Goal: Task Accomplishment & Management: Manage account settings

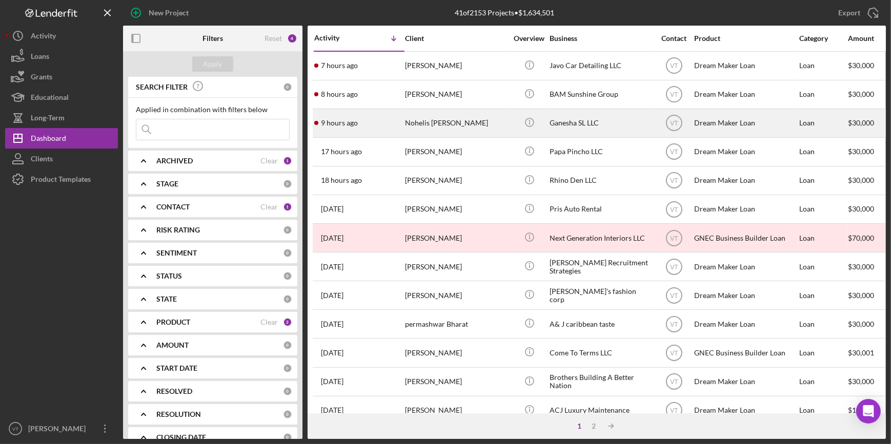
click at [380, 124] on div "9 hours ago Nohelis [PERSON_NAME]" at bounding box center [359, 123] width 90 height 27
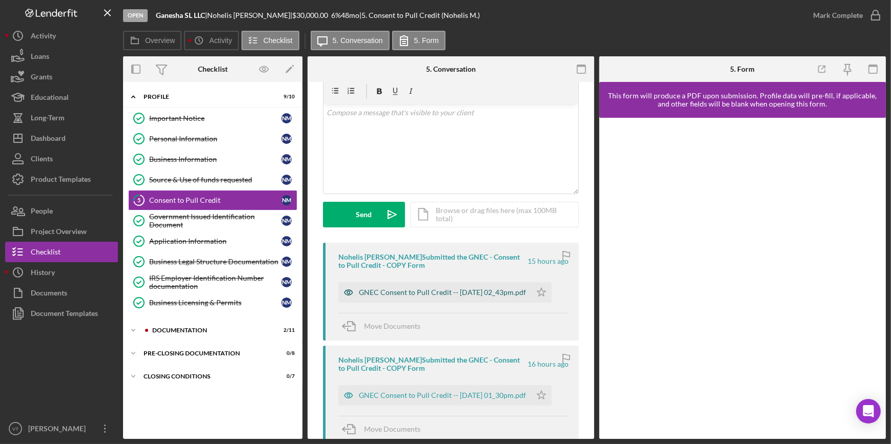
scroll to position [93, 0]
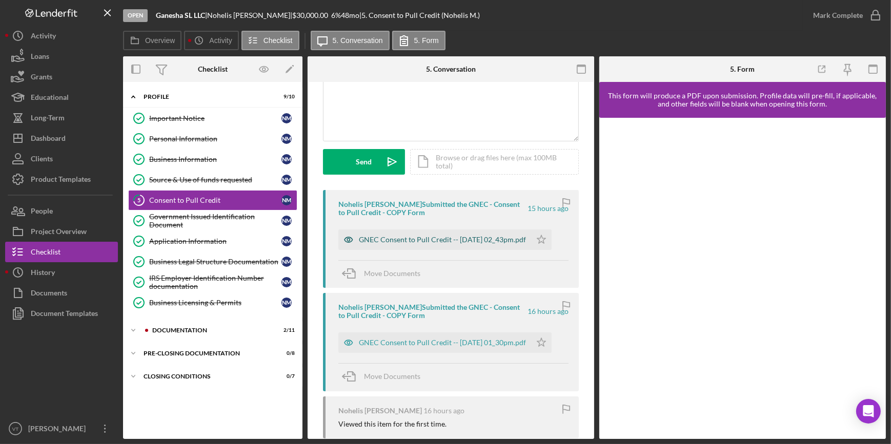
click at [437, 238] on div "GNEC Consent to Pull Credit -- [DATE] 02_43pm.pdf" at bounding box center [442, 240] width 167 height 8
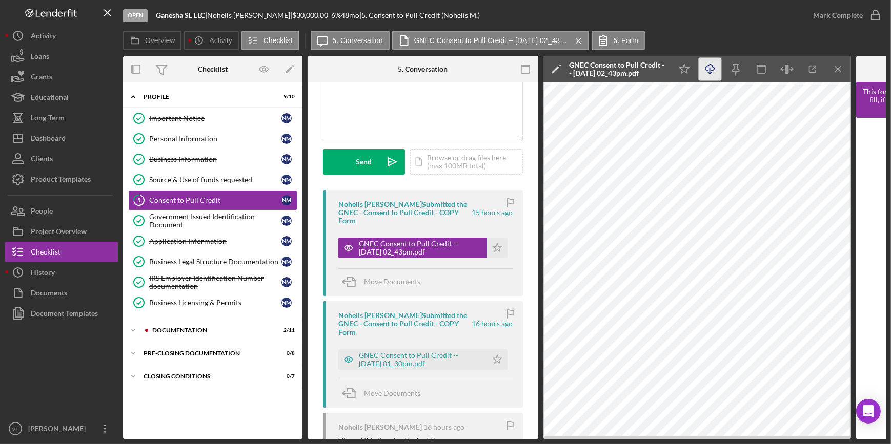
click at [709, 65] on icon "Icon/Download" at bounding box center [710, 69] width 23 height 23
click at [826, 15] on div "Mark Complete" at bounding box center [838, 15] width 50 height 21
click at [496, 247] on icon "Icon/Star" at bounding box center [497, 248] width 21 height 21
click at [823, 12] on div "Mark Complete" at bounding box center [838, 15] width 50 height 21
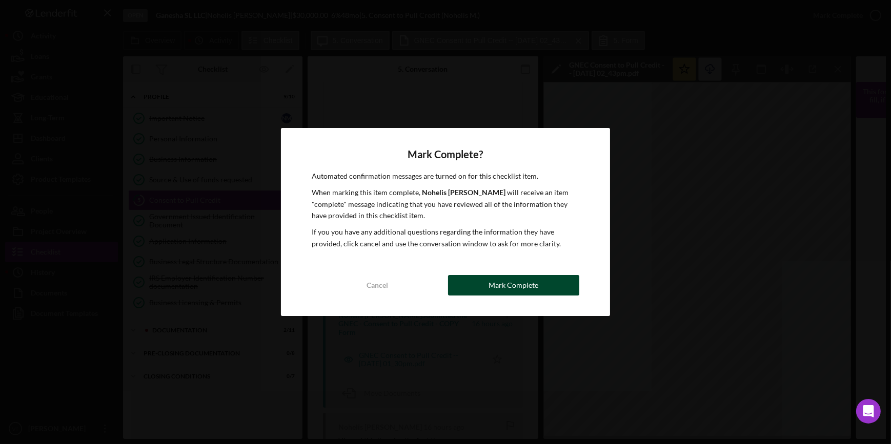
click at [543, 287] on button "Mark Complete" at bounding box center [513, 285] width 131 height 21
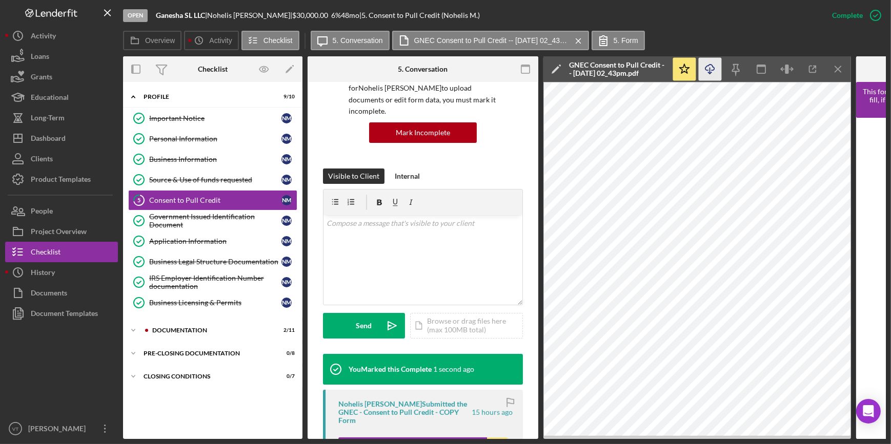
scroll to position [257, 0]
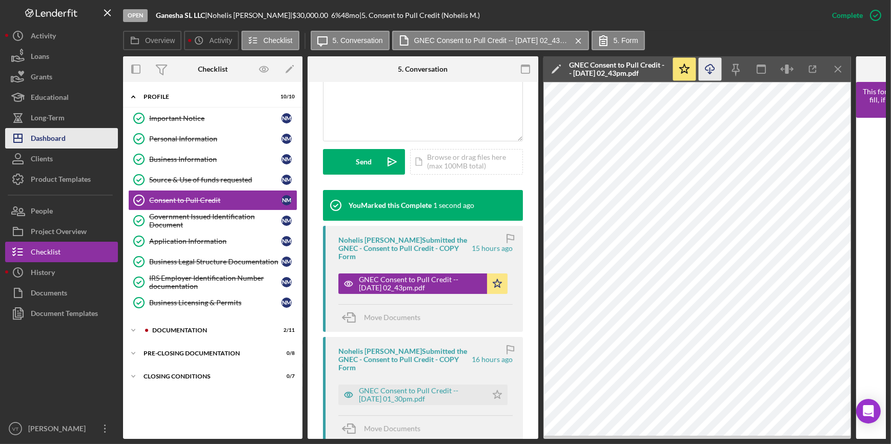
click at [81, 129] on button "Icon/Dashboard Dashboard" at bounding box center [61, 138] width 113 height 21
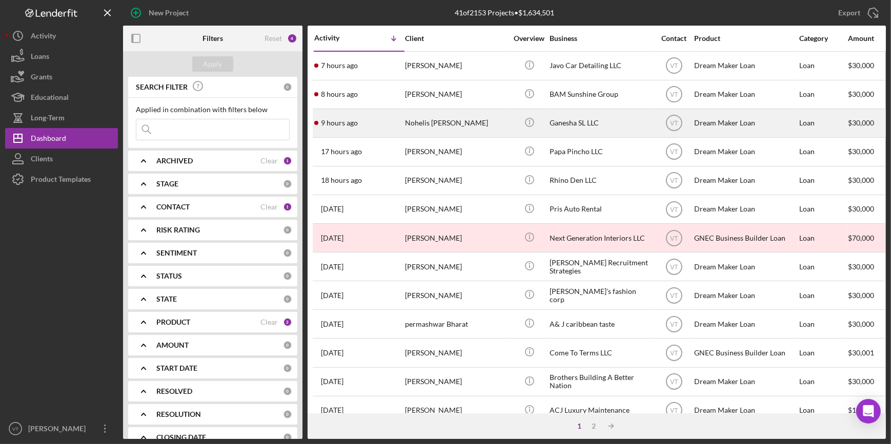
click at [410, 123] on div "Nohelis [PERSON_NAME]" at bounding box center [456, 123] width 103 height 27
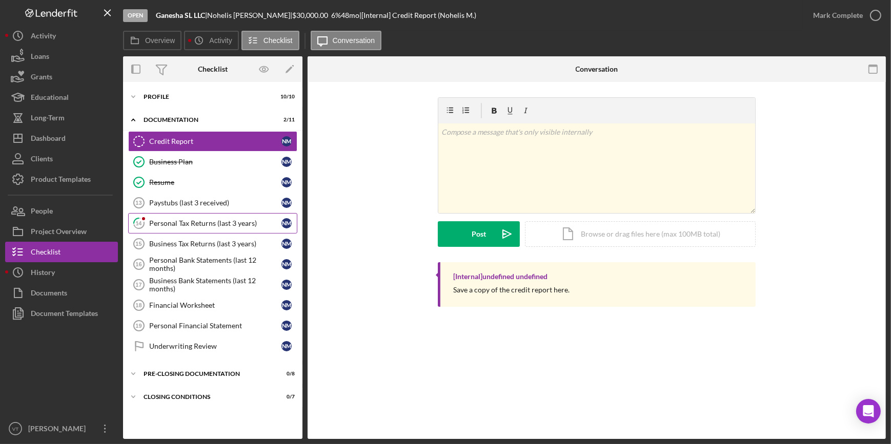
click at [171, 220] on div "Personal Tax Returns (last 3 years)" at bounding box center [215, 223] width 132 height 8
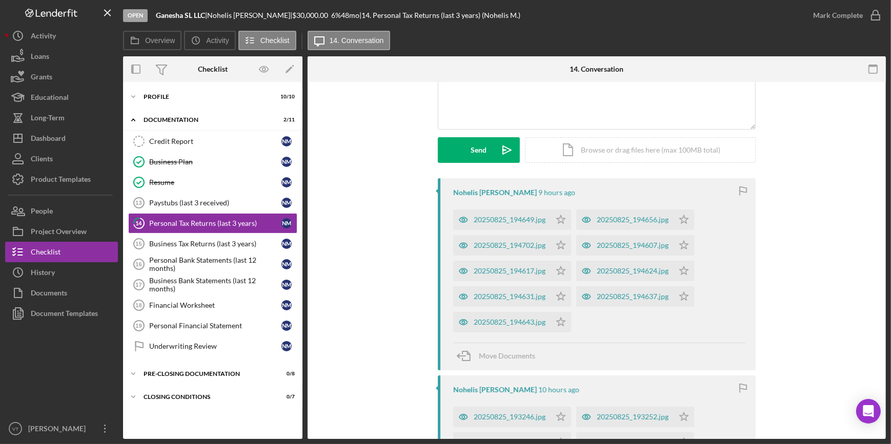
scroll to position [139, 0]
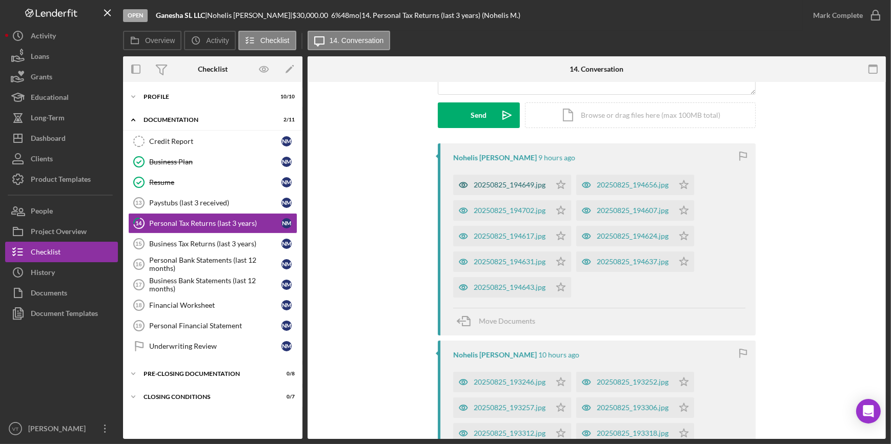
click at [499, 178] on div "20250825_194649.jpg" at bounding box center [501, 185] width 97 height 21
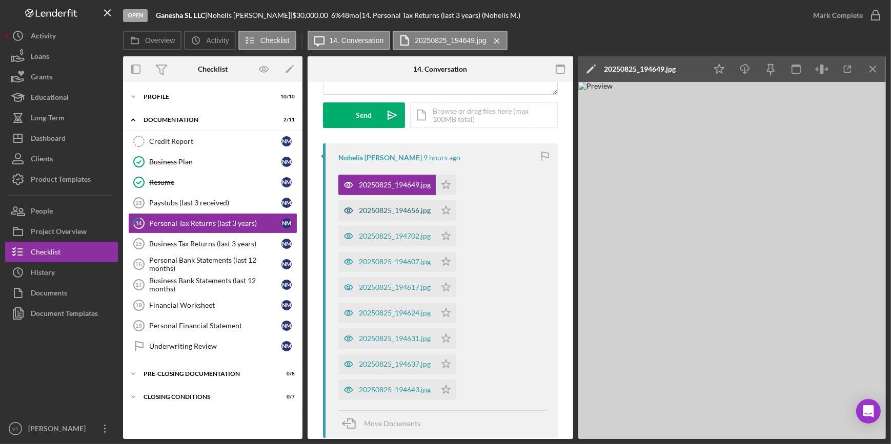
click at [372, 212] on div "20250825_194656.jpg" at bounding box center [395, 211] width 72 height 8
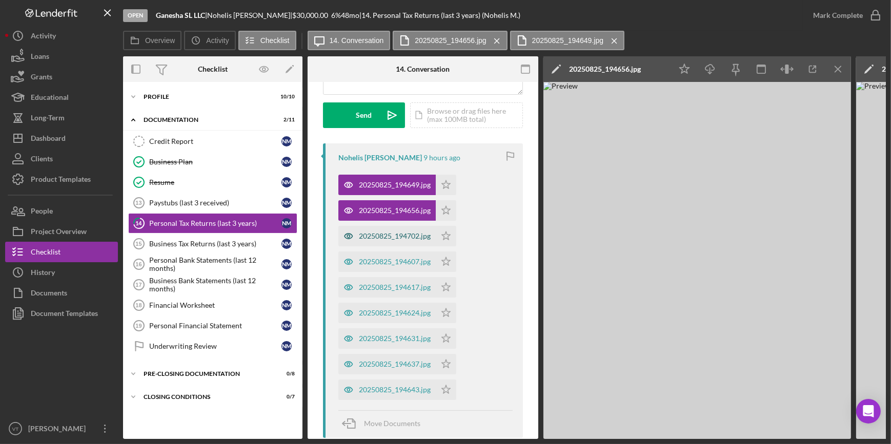
click at [373, 235] on div "20250825_194702.jpg" at bounding box center [395, 236] width 72 height 8
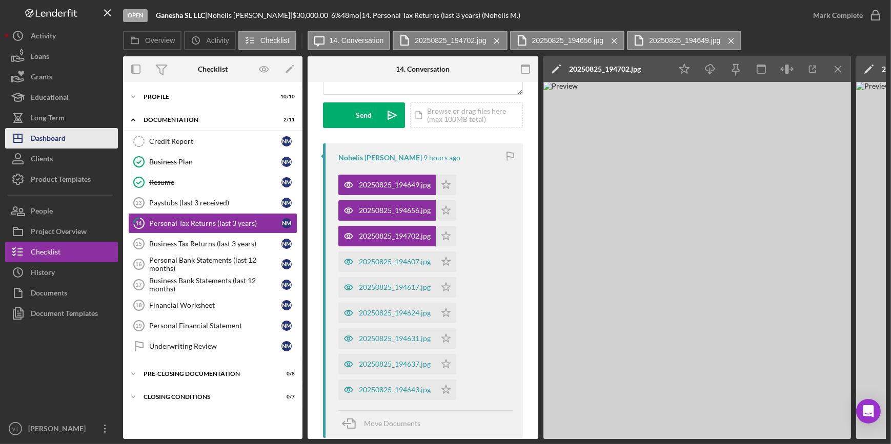
click at [70, 139] on button "Icon/Dashboard Dashboard" at bounding box center [61, 138] width 113 height 21
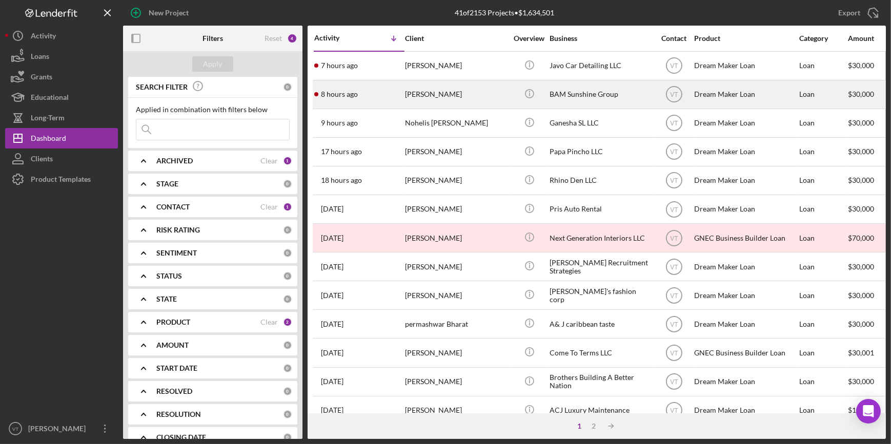
click at [369, 95] on div "8 hours ago [PERSON_NAME]" at bounding box center [359, 94] width 90 height 27
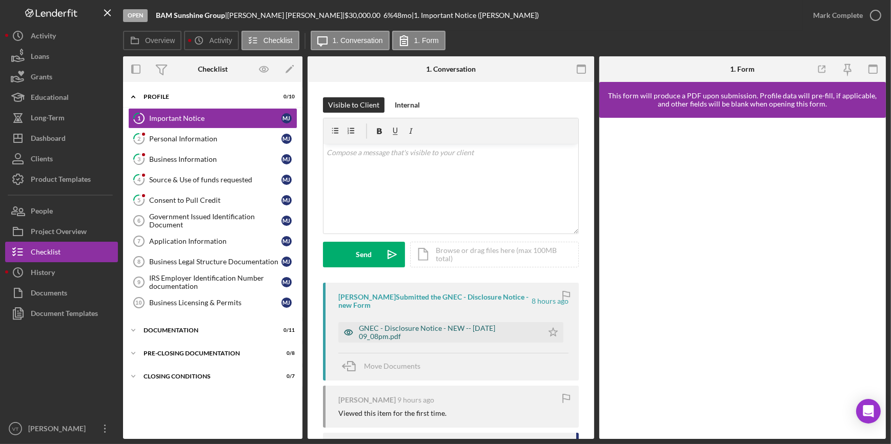
click at [474, 323] on div "GNEC - Disclosure Notice - NEW -- [DATE] 09_08pm.pdf" at bounding box center [440, 332] width 205 height 21
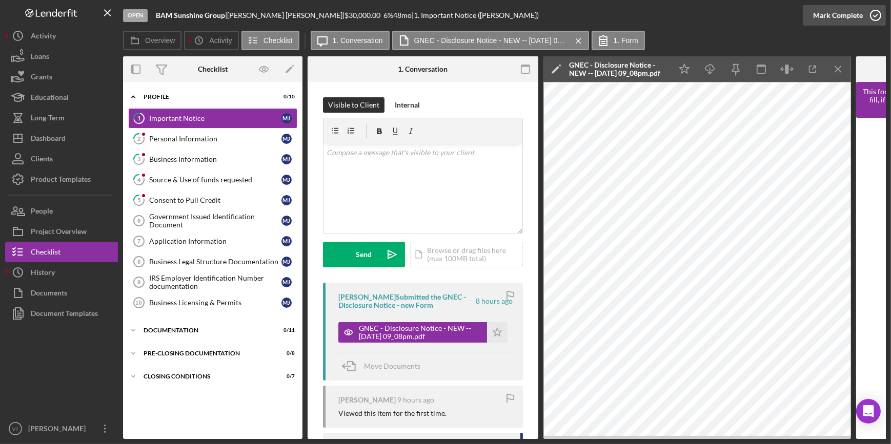
click at [826, 15] on div "Mark Complete" at bounding box center [838, 15] width 50 height 21
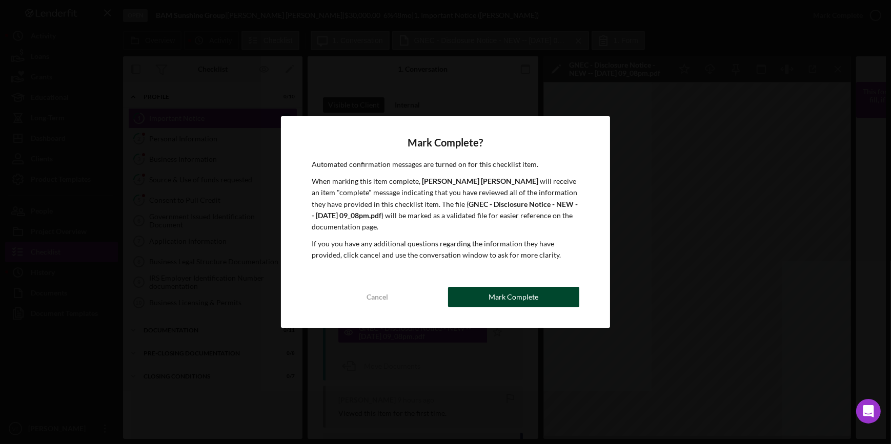
click at [545, 290] on button "Mark Complete" at bounding box center [513, 297] width 131 height 21
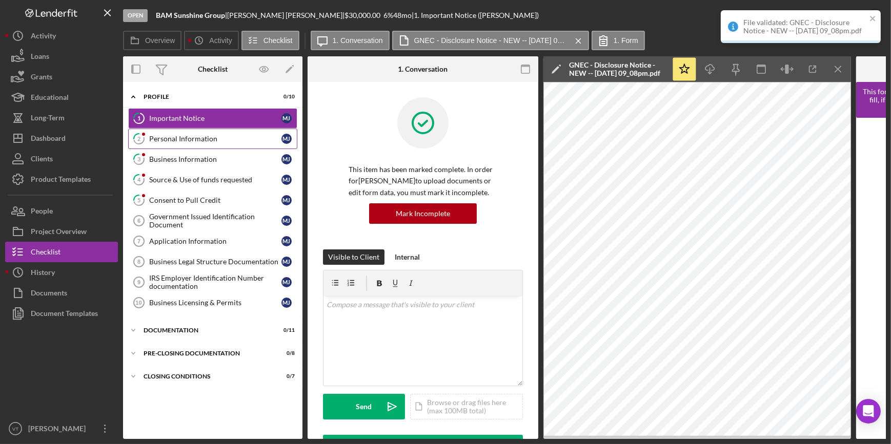
click at [208, 143] on link "2 Personal Information [PERSON_NAME]" at bounding box center [212, 139] width 169 height 21
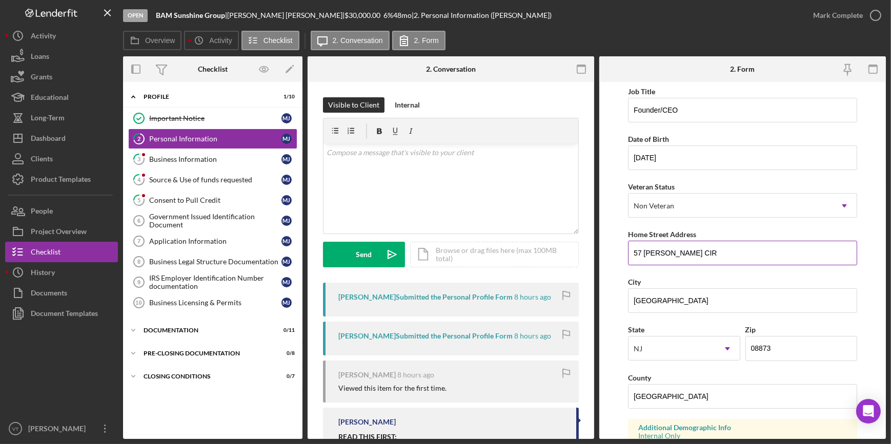
scroll to position [46, 0]
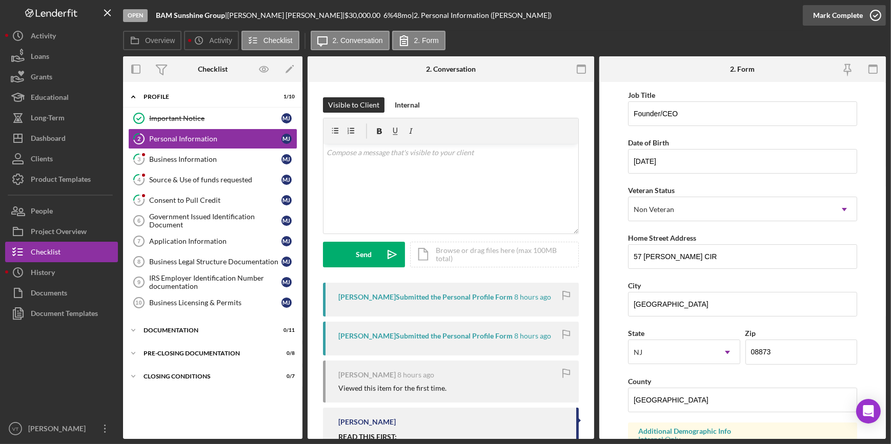
click at [838, 9] on div "Mark Complete" at bounding box center [838, 15] width 50 height 21
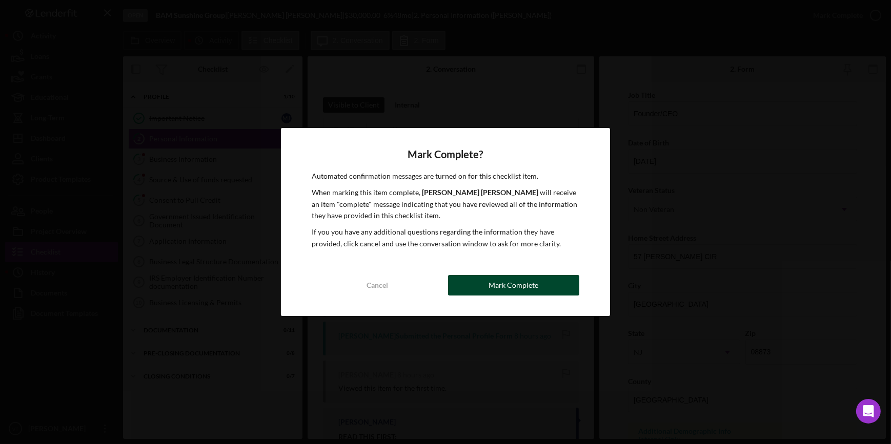
click at [531, 286] on div "Mark Complete" at bounding box center [513, 285] width 50 height 21
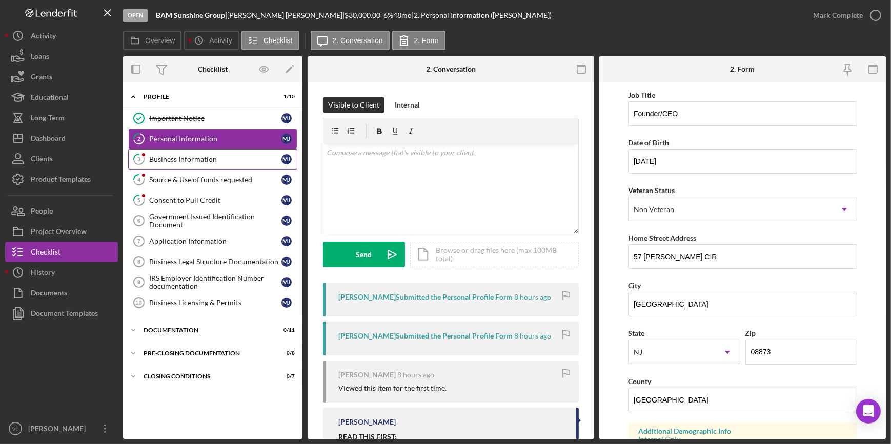
scroll to position [87, 0]
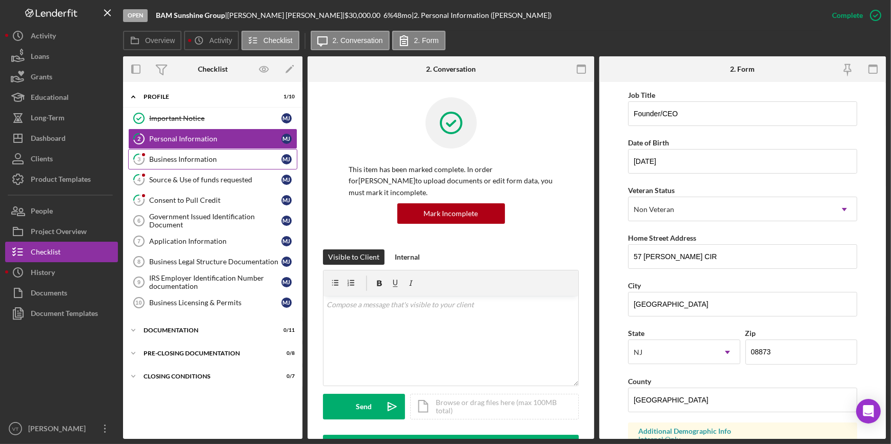
click at [208, 159] on div "Business Information" at bounding box center [215, 159] width 132 height 8
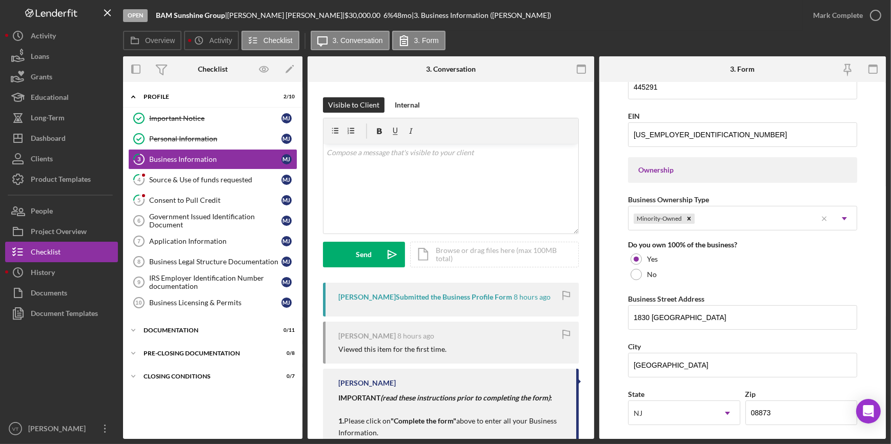
scroll to position [419, 0]
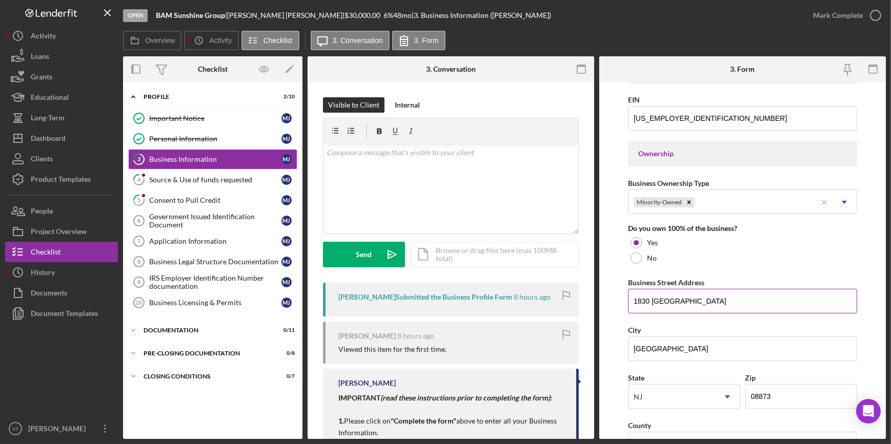
drag, startPoint x: 701, startPoint y: 297, endPoint x: 634, endPoint y: 309, distance: 68.1
click at [634, 309] on input "1830 [GEOGRAPHIC_DATA]" at bounding box center [742, 301] width 229 height 25
click at [826, 13] on div "Mark Complete" at bounding box center [838, 15] width 50 height 21
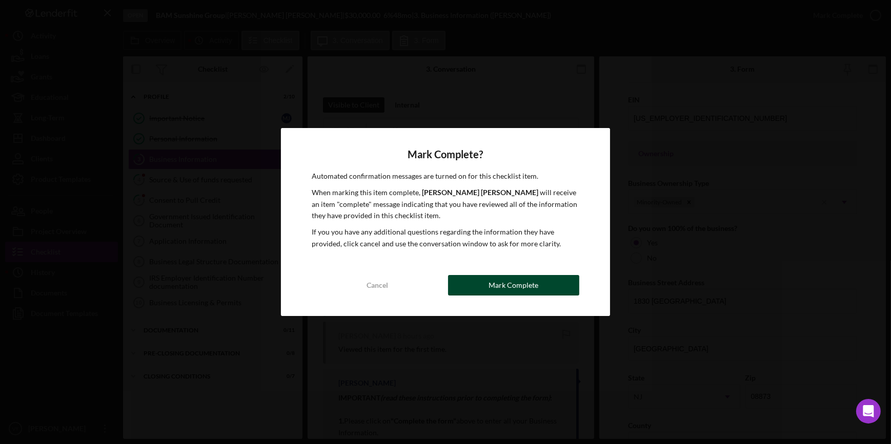
click at [525, 287] on div "Mark Complete" at bounding box center [513, 285] width 50 height 21
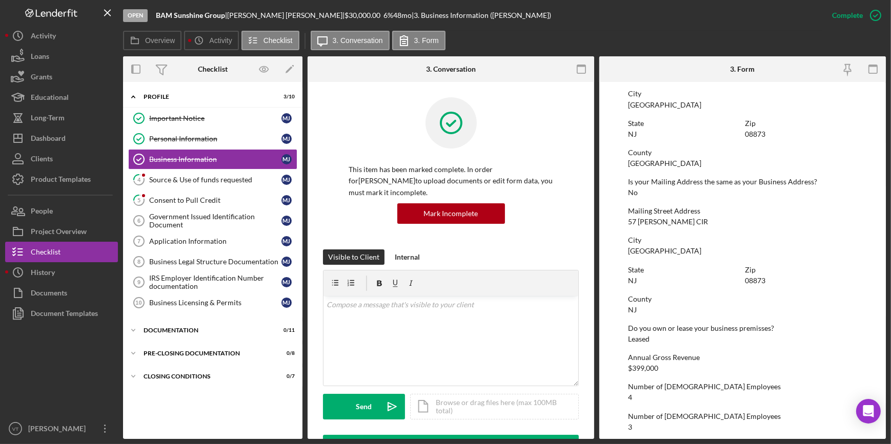
scroll to position [287, 0]
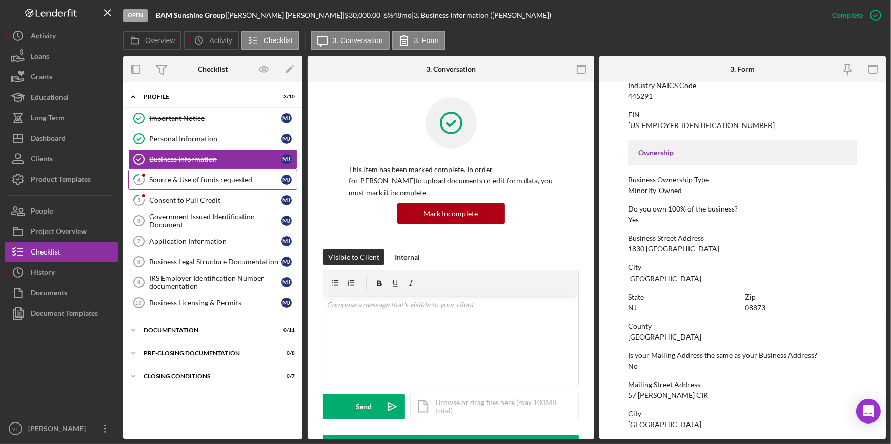
click at [159, 173] on link "4 Source & Use of funds requested [PERSON_NAME]" at bounding box center [212, 180] width 169 height 21
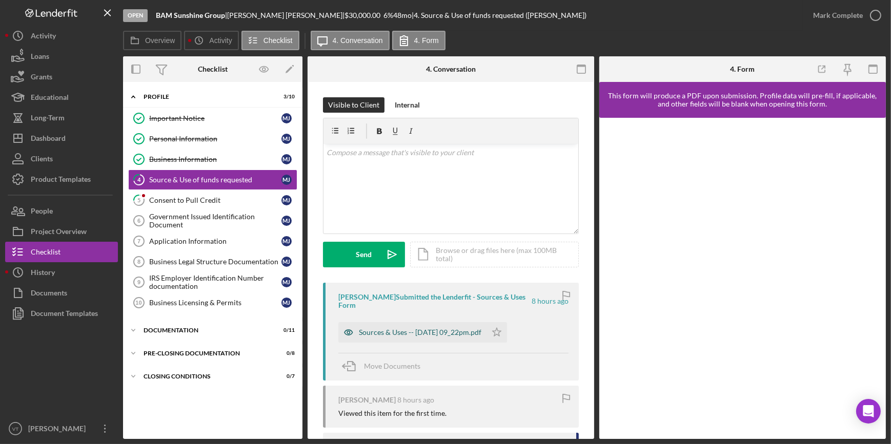
click at [411, 329] on div "Sources & Uses -- [DATE] 09_22pm.pdf" at bounding box center [420, 333] width 123 height 8
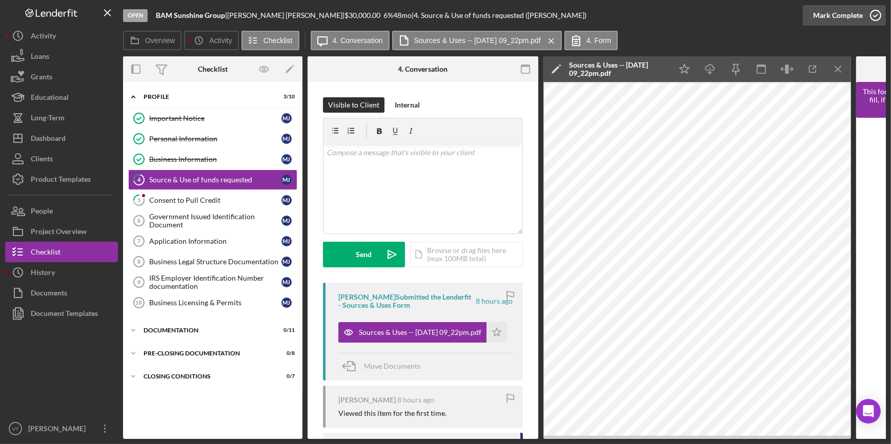
click at [820, 14] on div "Mark Complete" at bounding box center [838, 15] width 50 height 21
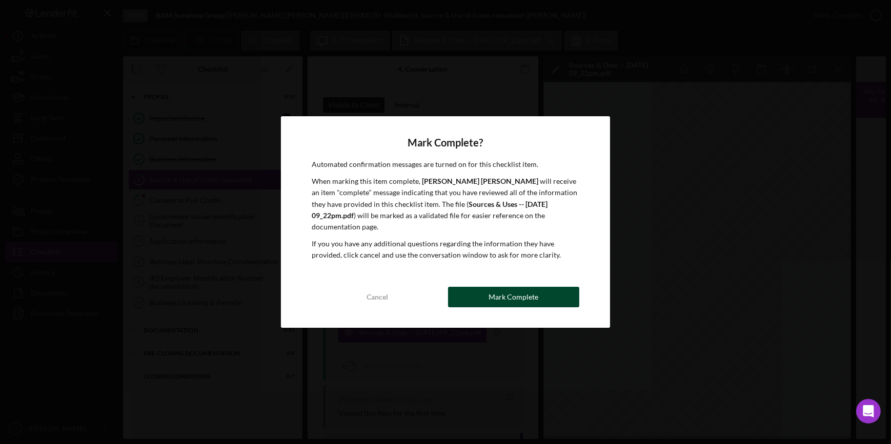
click at [463, 290] on button "Mark Complete" at bounding box center [513, 297] width 131 height 21
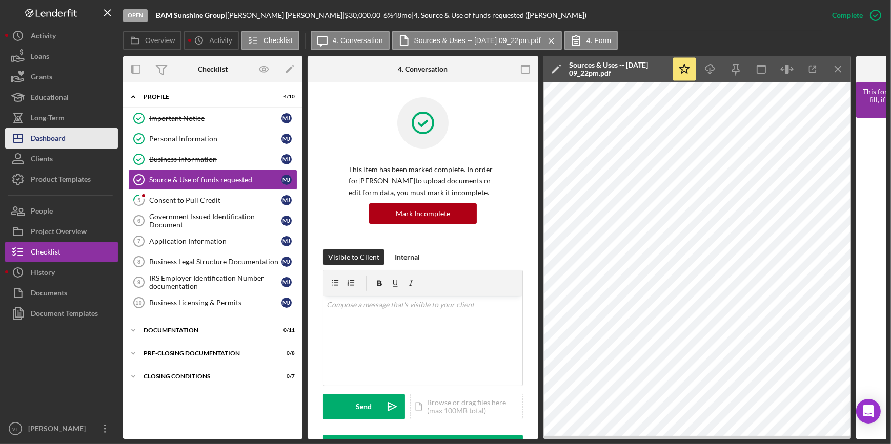
click at [66, 144] on div "Dashboard" at bounding box center [48, 139] width 35 height 23
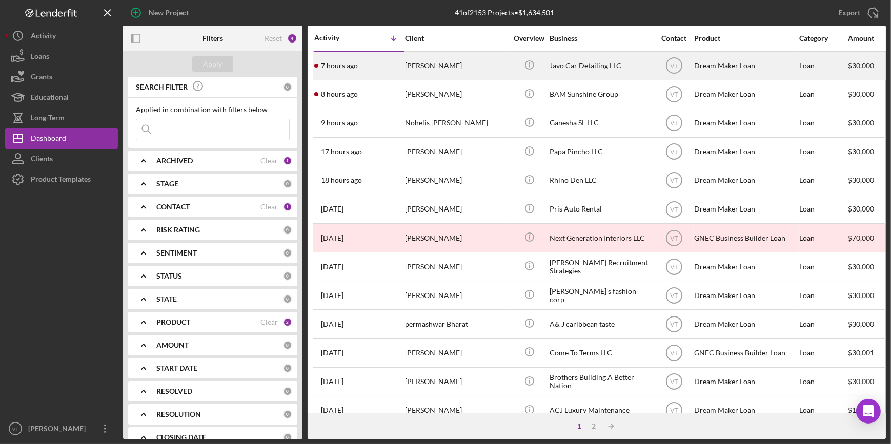
click at [386, 70] on div "7 hours ago [PERSON_NAME]" at bounding box center [359, 65] width 90 height 27
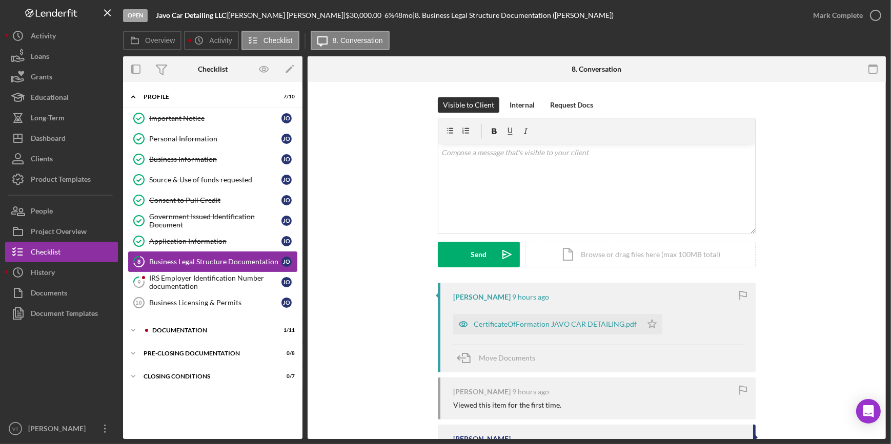
click at [178, 271] on link "8 Business Legal Structure Documentation J O" at bounding box center [212, 262] width 169 height 21
click at [185, 288] on div "IRS Employer Identification Number documentation" at bounding box center [215, 282] width 132 height 16
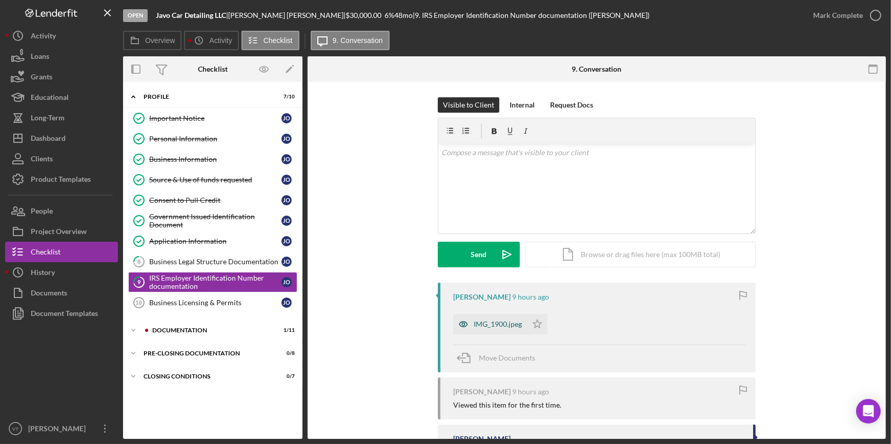
click at [485, 318] on div "IMG_1900.jpeg" at bounding box center [490, 324] width 74 height 21
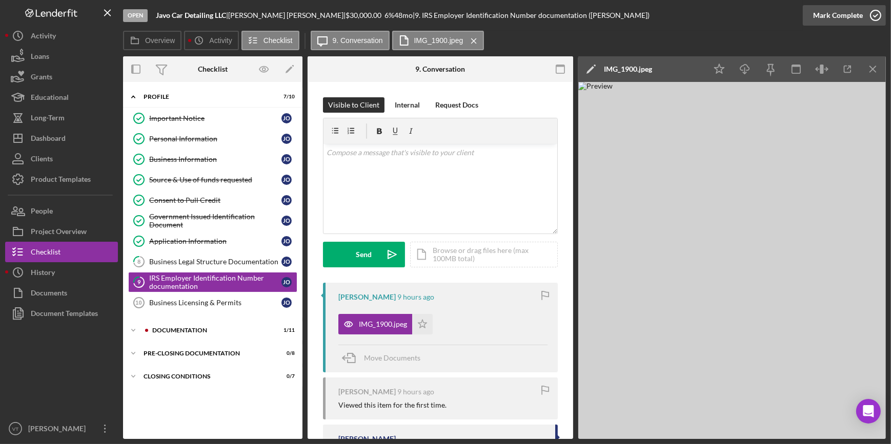
click at [851, 19] on div "Mark Complete" at bounding box center [838, 15] width 50 height 21
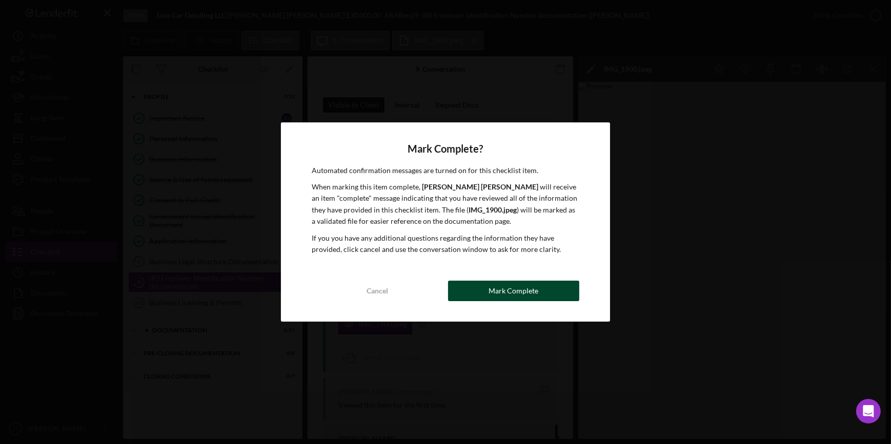
click at [533, 284] on div "Mark Complete" at bounding box center [513, 291] width 50 height 21
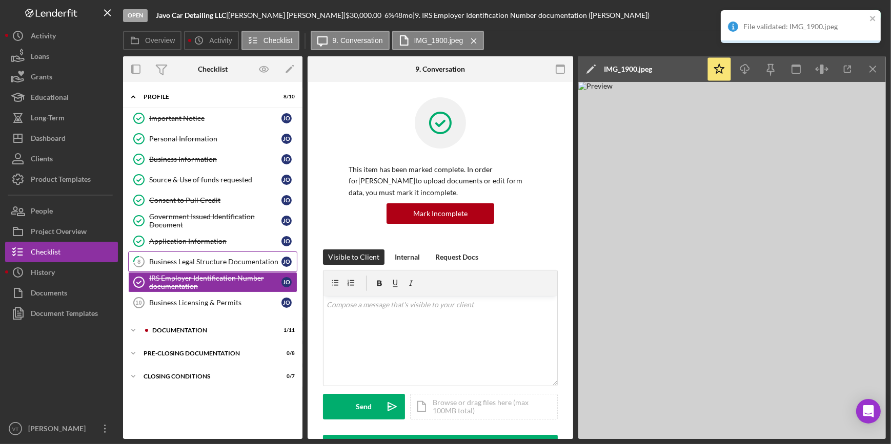
click at [158, 261] on div "Business Legal Structure Documentation" at bounding box center [215, 262] width 132 height 8
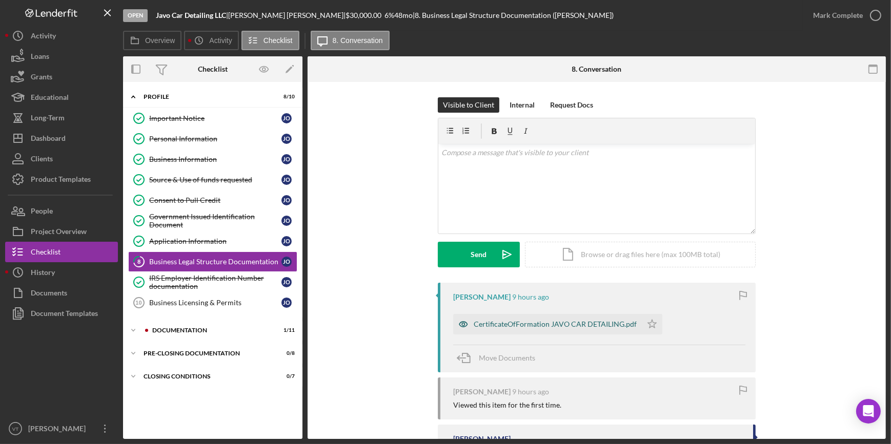
click at [492, 321] on div "CertificateOfFormation JAVO CAR DETAILING.pdf" at bounding box center [555, 324] width 163 height 8
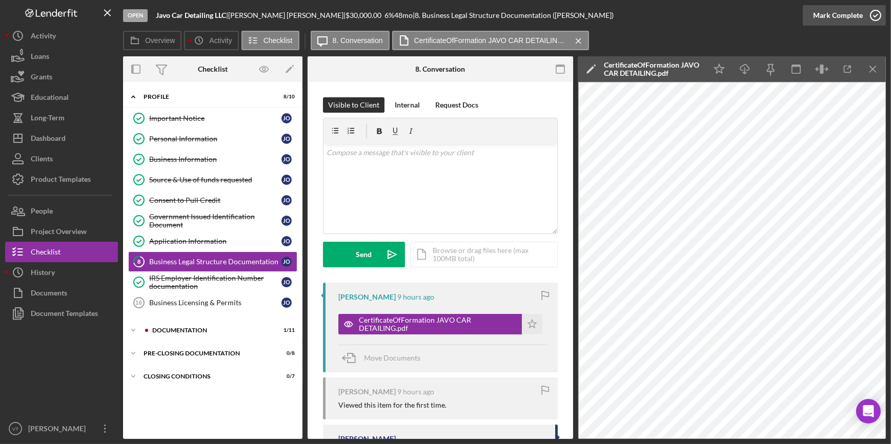
click at [818, 15] on div "Mark Complete" at bounding box center [838, 15] width 50 height 21
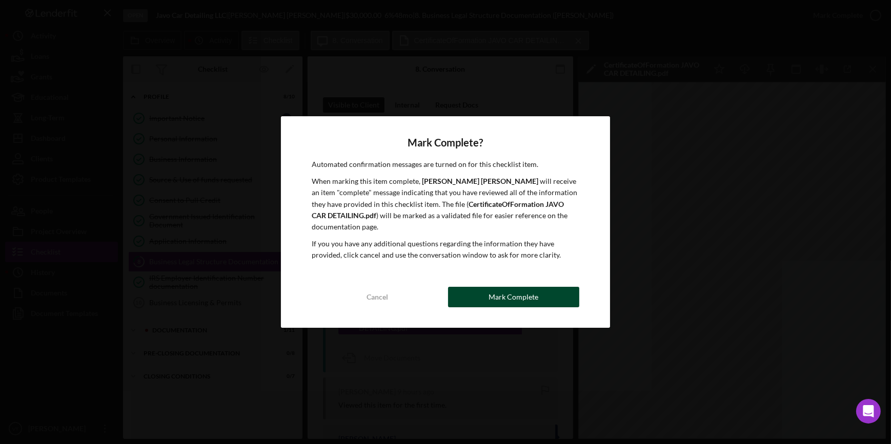
click at [540, 287] on button "Mark Complete" at bounding box center [513, 297] width 131 height 21
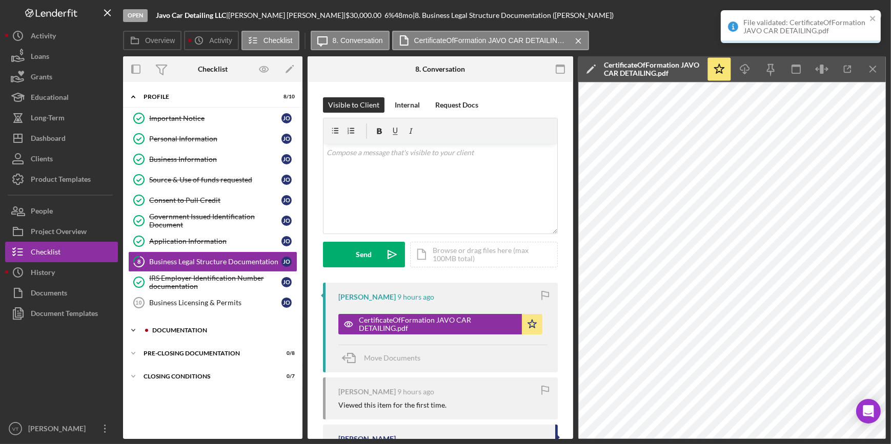
click at [135, 330] on icon "Icon/Expander" at bounding box center [133, 330] width 21 height 21
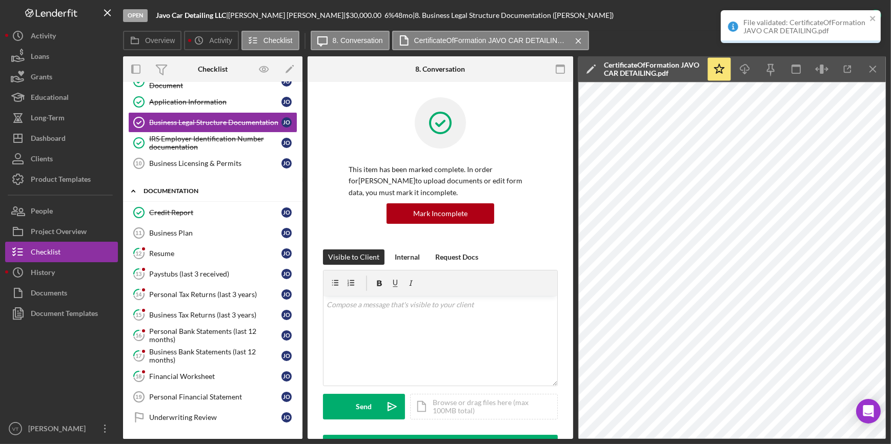
scroll to position [182, 0]
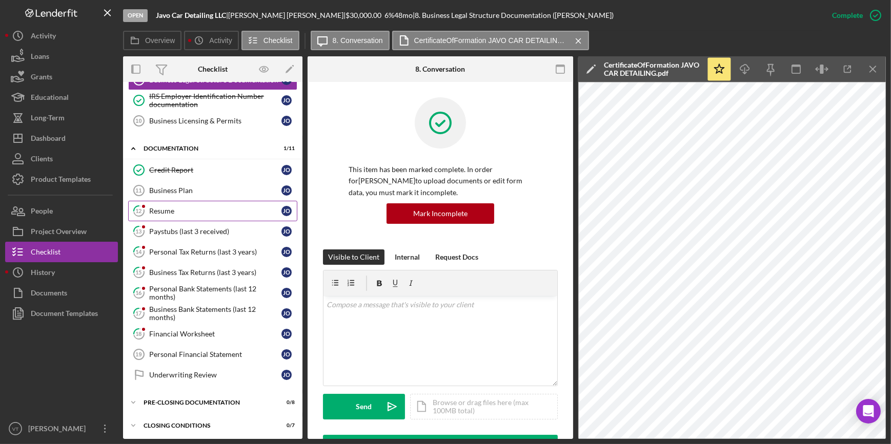
click at [191, 210] on div "Resume" at bounding box center [215, 211] width 132 height 8
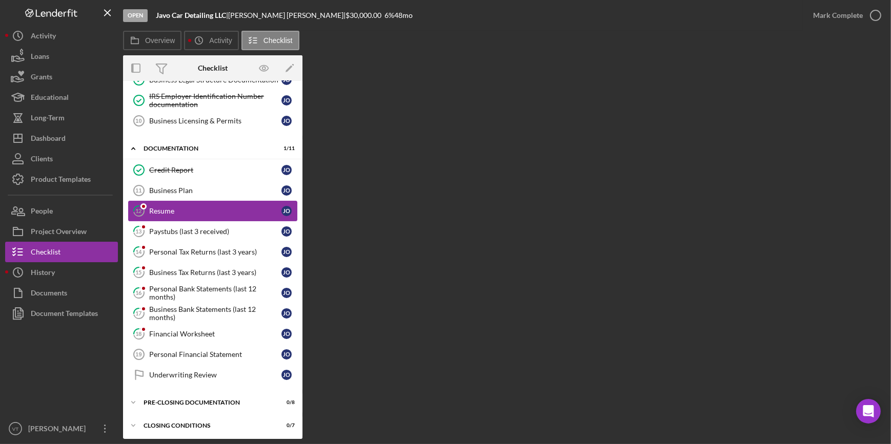
scroll to position [182, 0]
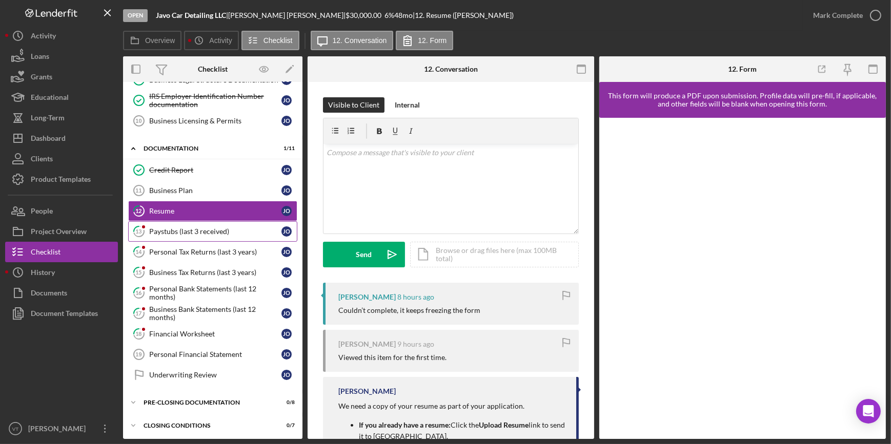
click at [205, 232] on div "Paystubs (last 3 received)" at bounding box center [215, 232] width 132 height 8
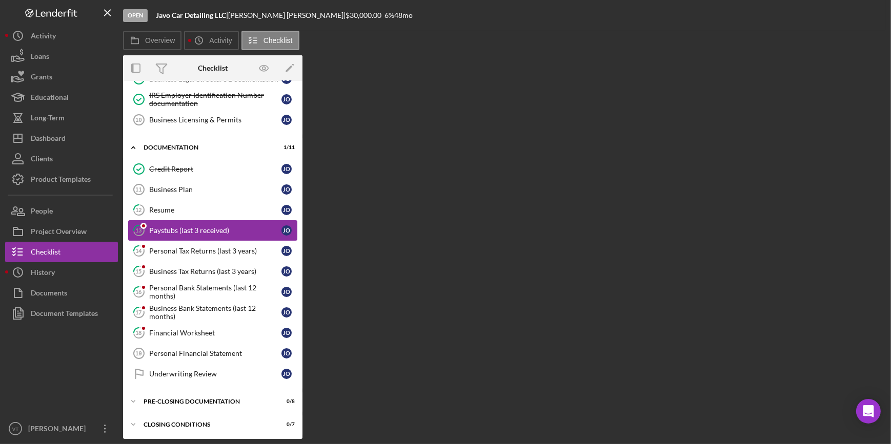
scroll to position [182, 0]
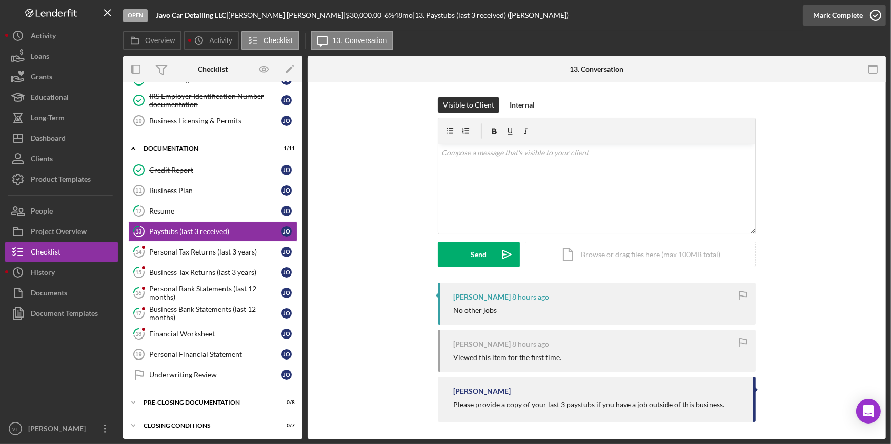
click at [840, 13] on div "Mark Complete" at bounding box center [838, 15] width 50 height 21
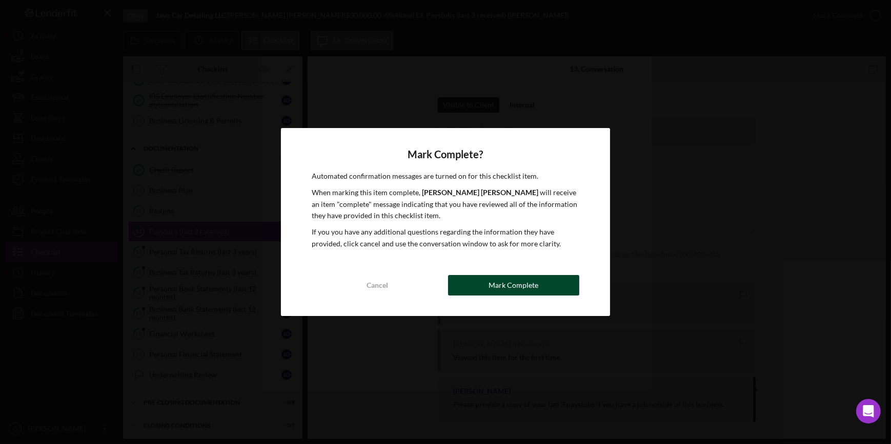
click at [489, 287] on button "Mark Complete" at bounding box center [513, 285] width 131 height 21
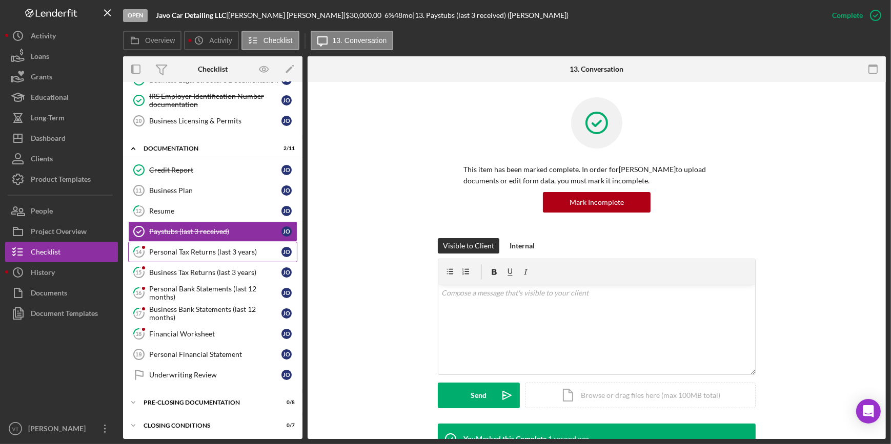
click at [214, 250] on div "Personal Tax Returns (last 3 years)" at bounding box center [215, 252] width 132 height 8
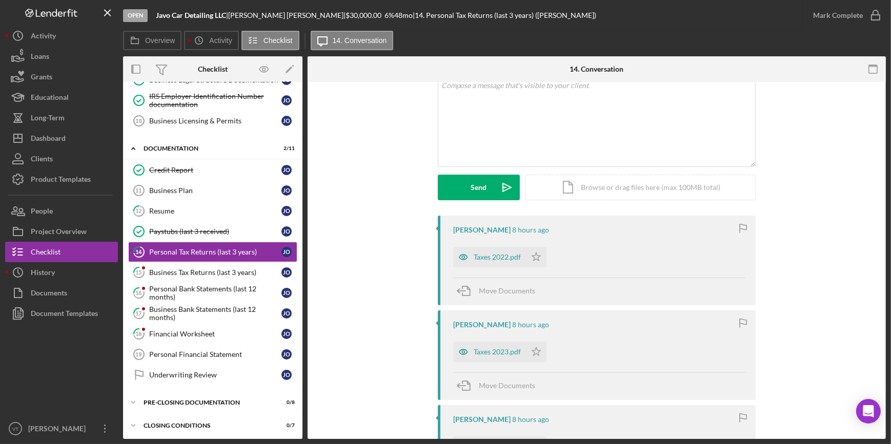
scroll to position [186, 0]
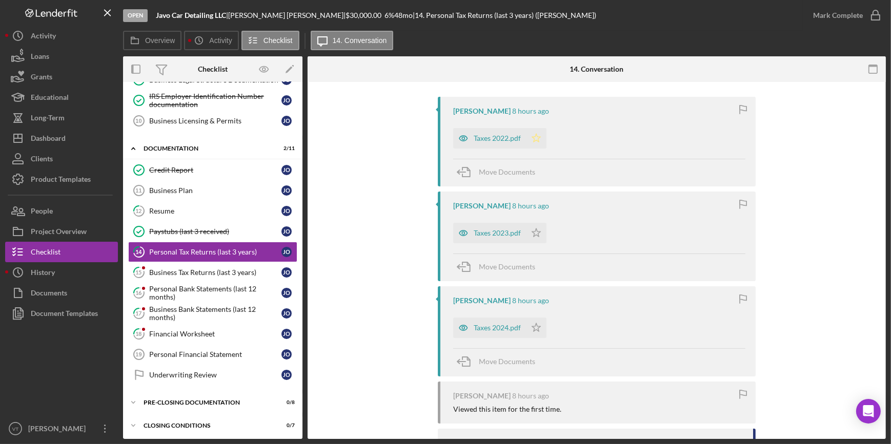
click at [538, 138] on icon "Icon/Star" at bounding box center [536, 138] width 21 height 21
click at [532, 230] on icon "Icon/Star" at bounding box center [536, 233] width 21 height 21
click at [532, 323] on icon "Icon/Star" at bounding box center [536, 328] width 21 height 21
click at [497, 325] on div "Taxes 2024.pdf" at bounding box center [497, 328] width 47 height 8
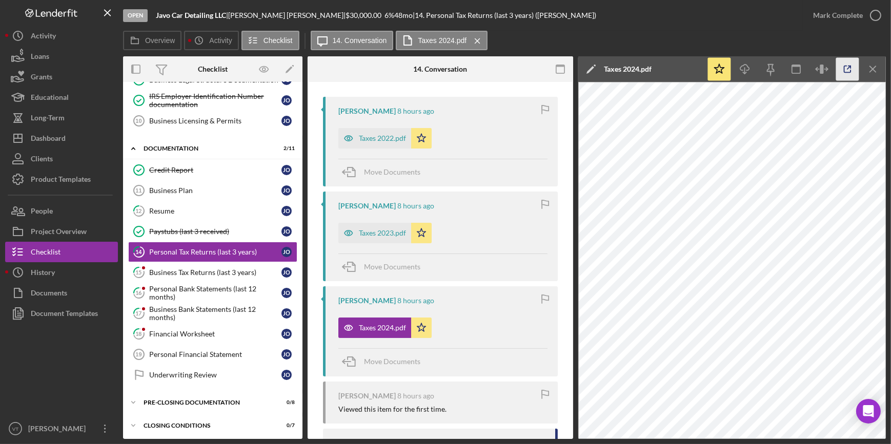
click at [844, 67] on icon "button" at bounding box center [847, 69] width 7 height 7
click at [810, 17] on button "Mark Complete" at bounding box center [844, 15] width 83 height 21
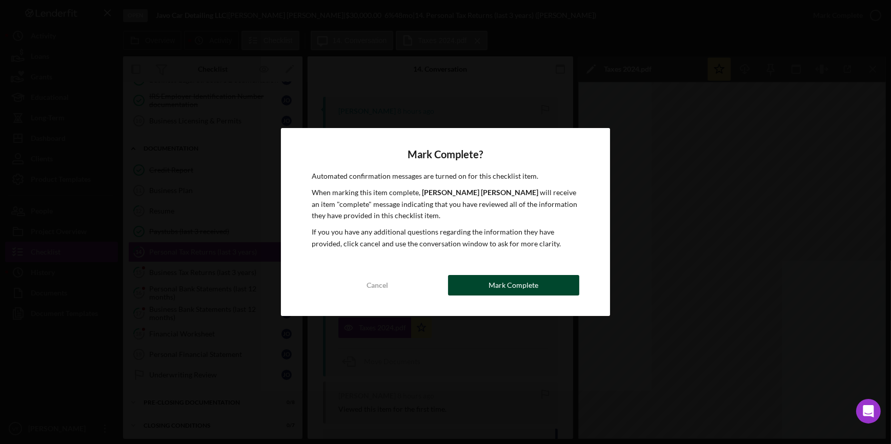
click at [467, 287] on button "Mark Complete" at bounding box center [513, 285] width 131 height 21
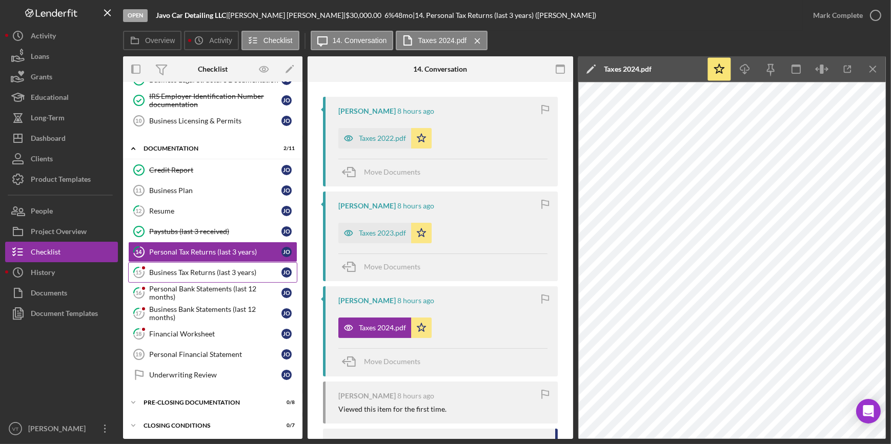
scroll to position [338, 0]
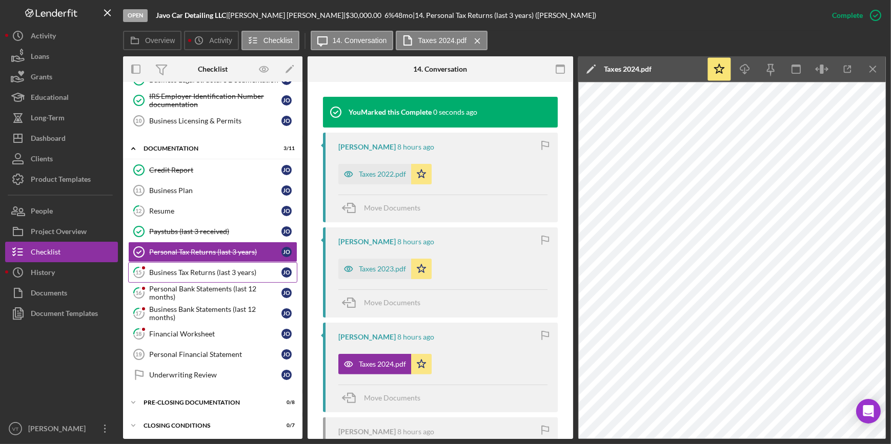
click at [215, 272] on div "Business Tax Returns (last 3 years)" at bounding box center [215, 273] width 132 height 8
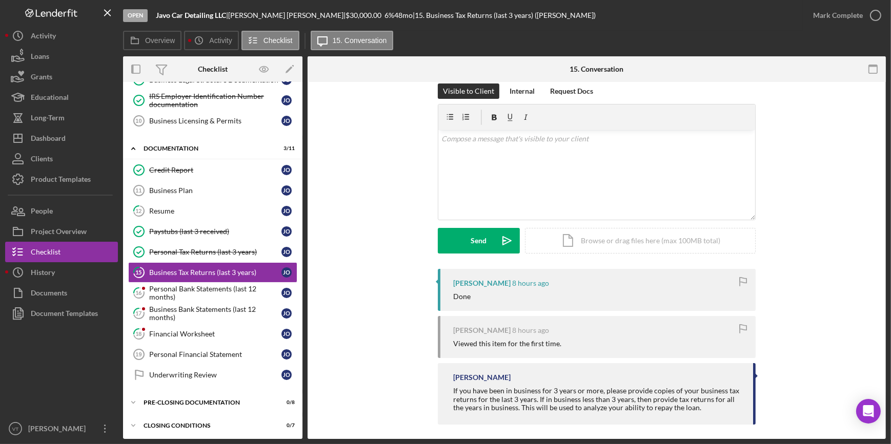
scroll to position [19, 0]
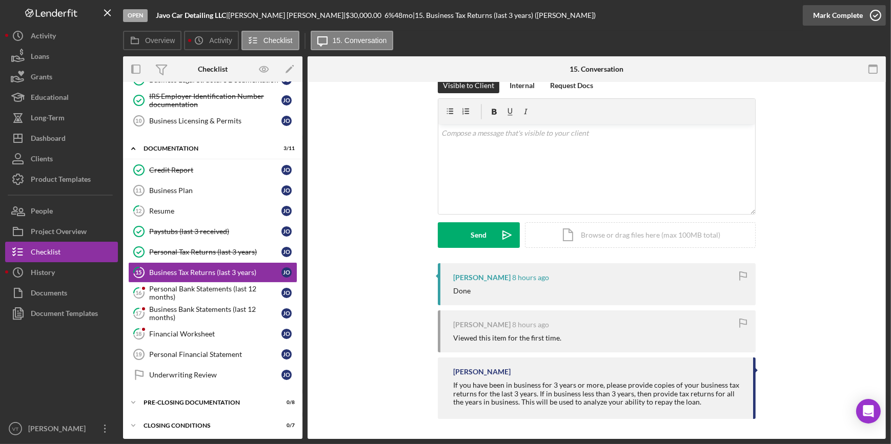
click at [854, 18] on div "Mark Complete" at bounding box center [838, 15] width 50 height 21
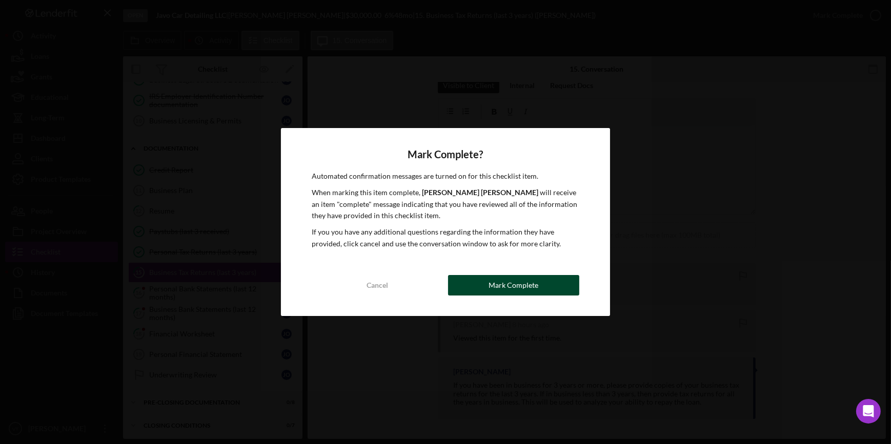
click at [530, 278] on div "Mark Complete" at bounding box center [513, 285] width 50 height 21
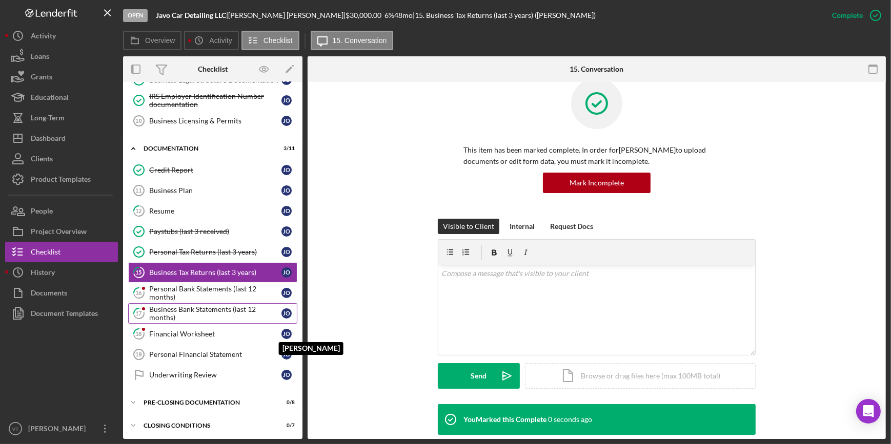
scroll to position [160, 0]
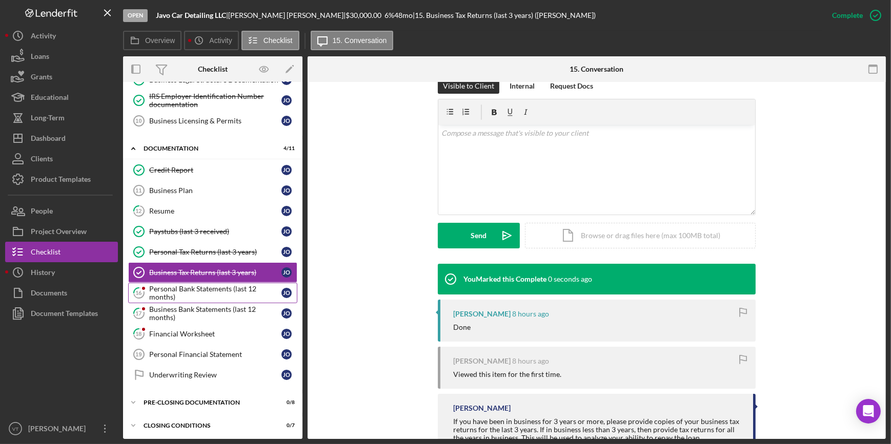
click at [226, 289] on div "Personal Bank Statements (last 12 months)" at bounding box center [215, 293] width 132 height 16
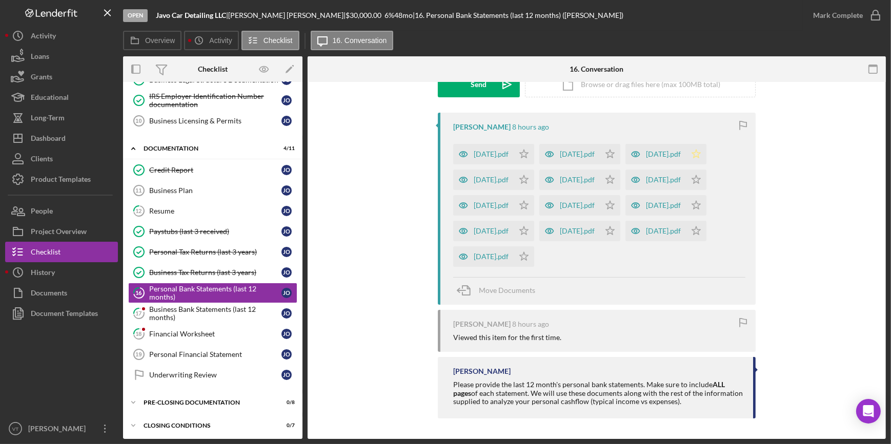
scroll to position [174, 0]
click at [534, 149] on icon "Icon/Star" at bounding box center [524, 154] width 21 height 21
drag, startPoint x: 538, startPoint y: 178, endPoint x: 538, endPoint y: 190, distance: 11.8
click at [686, 165] on icon "Icon/Star" at bounding box center [696, 154] width 21 height 21
click at [600, 190] on icon "Icon/Star" at bounding box center [610, 180] width 21 height 21
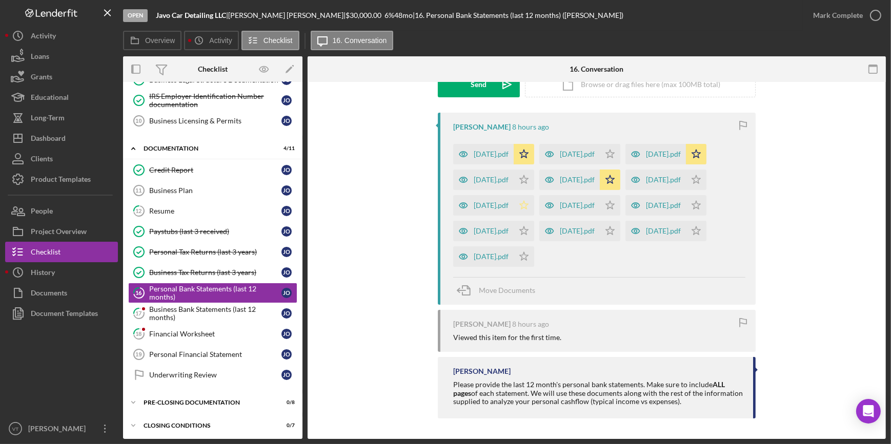
click at [534, 216] on icon "Icon/Star" at bounding box center [524, 205] width 21 height 21
click at [686, 216] on icon "Icon/Star" at bounding box center [696, 205] width 21 height 21
click at [600, 241] on icon "Icon/Star" at bounding box center [610, 231] width 21 height 21
click at [534, 267] on icon "Icon/Star" at bounding box center [524, 257] width 21 height 21
click at [686, 241] on icon "Icon/Star" at bounding box center [696, 231] width 21 height 21
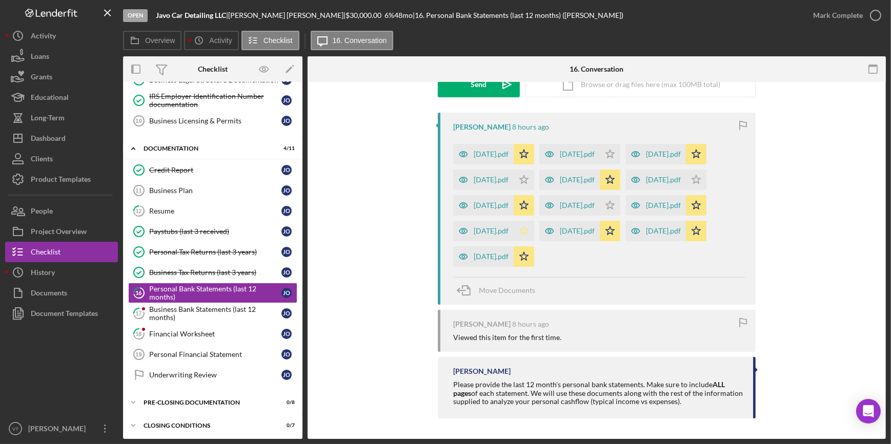
click at [534, 241] on icon "Icon/Star" at bounding box center [524, 231] width 21 height 21
click at [615, 158] on polygon "button" at bounding box center [610, 154] width 9 height 8
click at [686, 190] on icon "Icon/Star" at bounding box center [696, 180] width 21 height 21
click at [534, 179] on icon "Icon/Star" at bounding box center [524, 180] width 21 height 21
click at [620, 147] on icon "Icon/Star" at bounding box center [610, 154] width 21 height 21
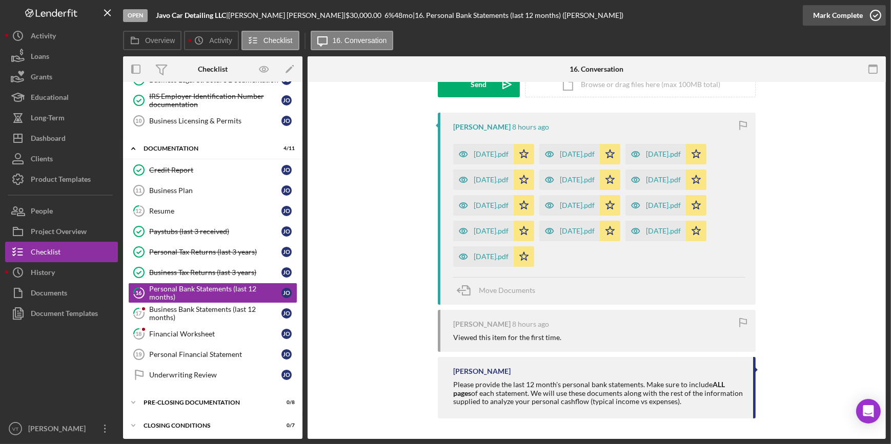
click at [832, 13] on div "Mark Complete" at bounding box center [838, 15] width 50 height 21
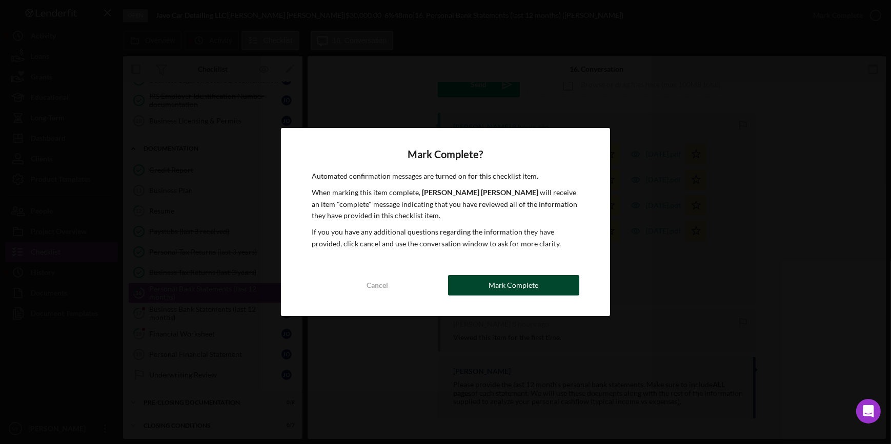
click at [531, 279] on div "Mark Complete" at bounding box center [513, 285] width 50 height 21
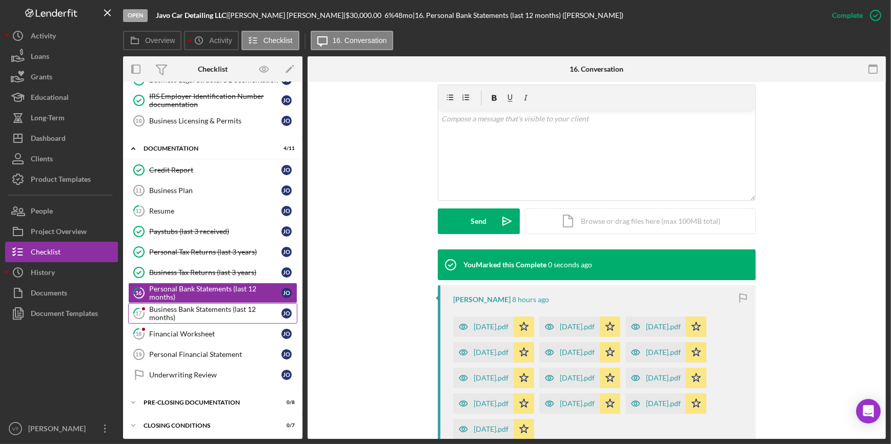
scroll to position [315, 0]
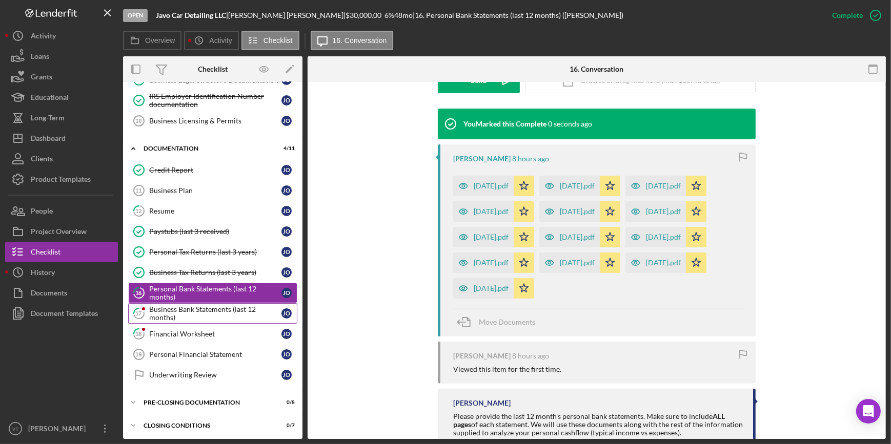
click at [236, 313] on div "Business Bank Statements (last 12 months)" at bounding box center [215, 313] width 132 height 16
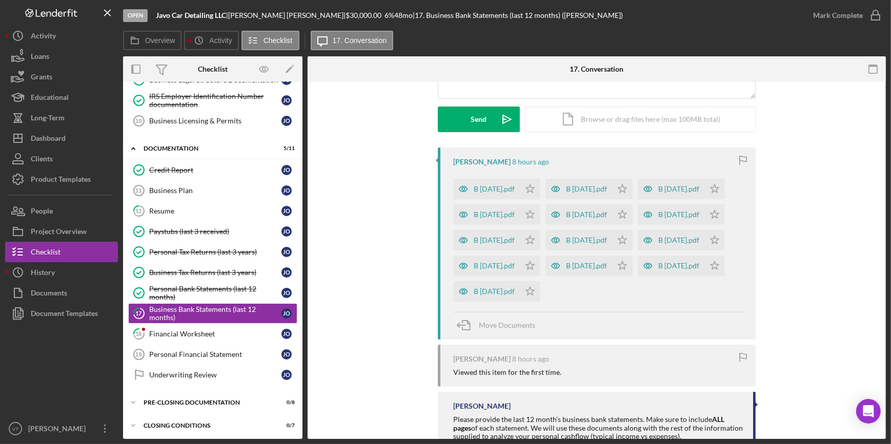
scroll to position [139, 0]
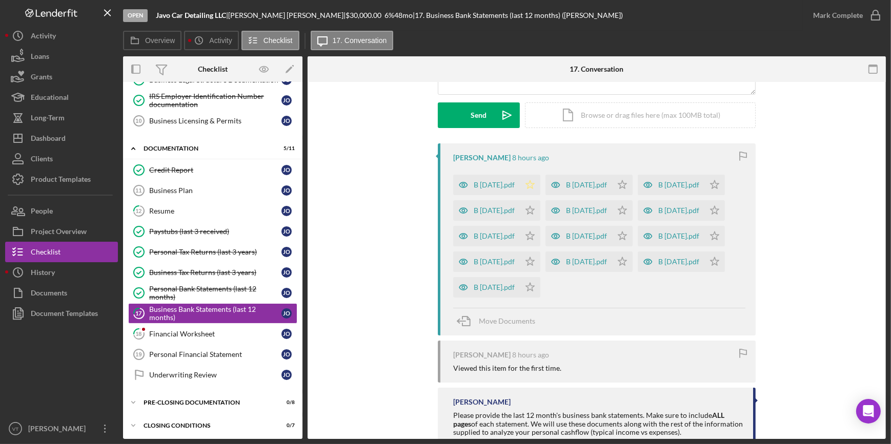
click at [539, 179] on icon "Icon/Star" at bounding box center [530, 185] width 21 height 21
click at [704, 195] on icon "Icon/Star" at bounding box center [714, 185] width 21 height 21
click at [618, 189] on polygon "button" at bounding box center [622, 184] width 9 height 8
click at [704, 247] on icon "Icon/Star" at bounding box center [714, 236] width 21 height 21
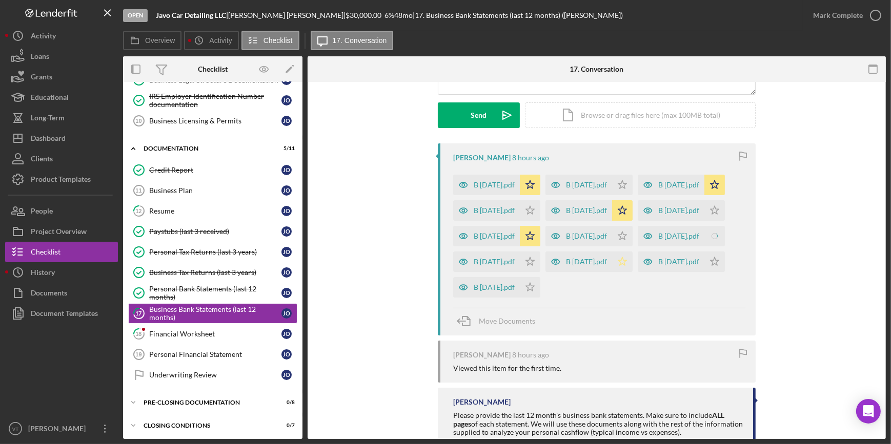
click at [612, 272] on icon "Icon/Star" at bounding box center [622, 262] width 21 height 21
click at [540, 298] on icon "Icon/Star" at bounding box center [530, 287] width 21 height 21
click at [704, 272] on icon "Icon/Star" at bounding box center [714, 262] width 21 height 21
click at [540, 272] on icon "Icon/Star" at bounding box center [530, 262] width 21 height 21
click at [633, 247] on icon "Icon/Star" at bounding box center [622, 236] width 21 height 21
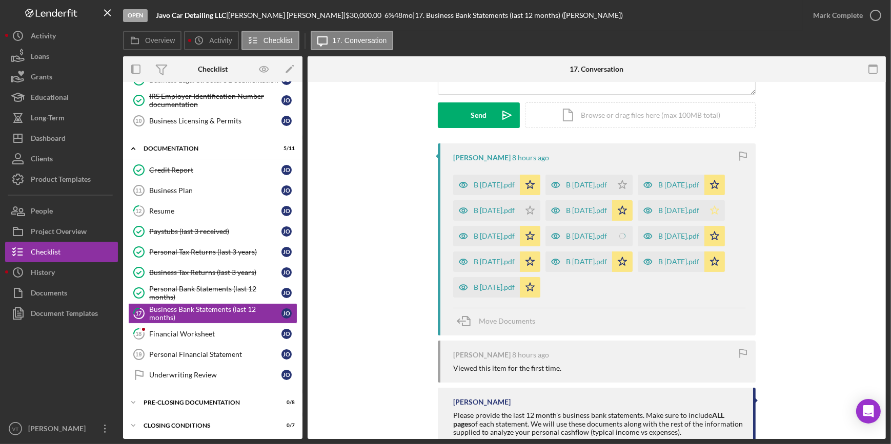
click at [627, 189] on polygon "button" at bounding box center [622, 184] width 9 height 8
click at [540, 210] on icon "Icon/Star" at bounding box center [530, 210] width 21 height 21
click at [633, 181] on icon "Icon/Star" at bounding box center [622, 185] width 21 height 21
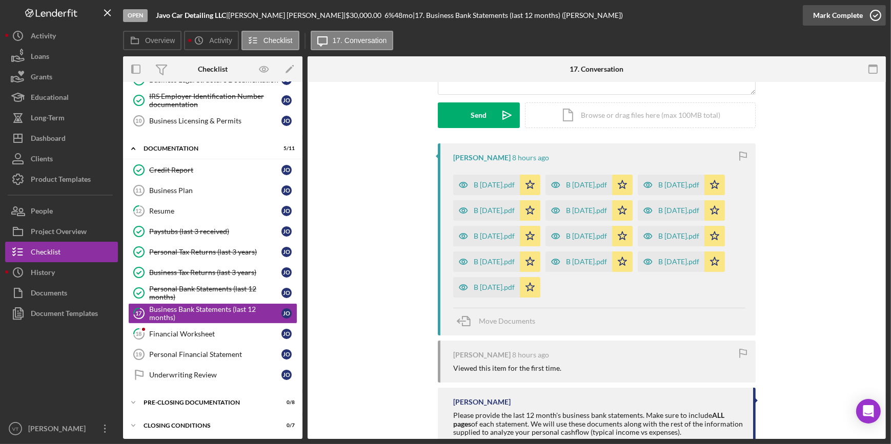
click at [825, 12] on div "Mark Complete" at bounding box center [838, 15] width 50 height 21
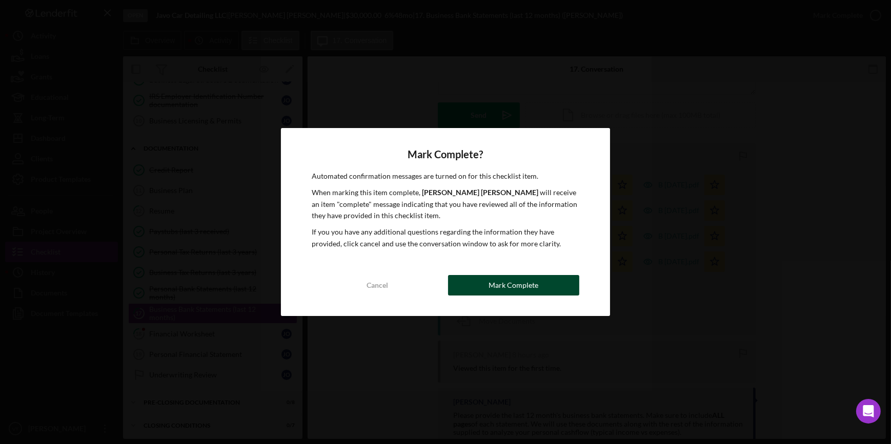
click at [538, 282] on button "Mark Complete" at bounding box center [513, 285] width 131 height 21
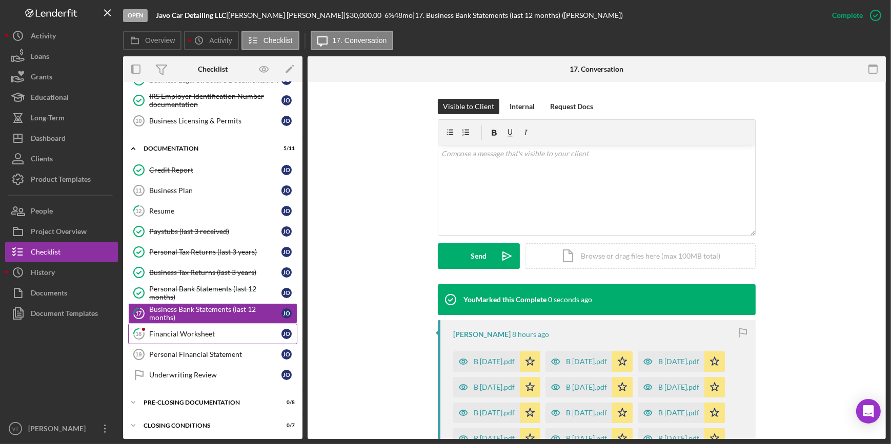
scroll to position [280, 0]
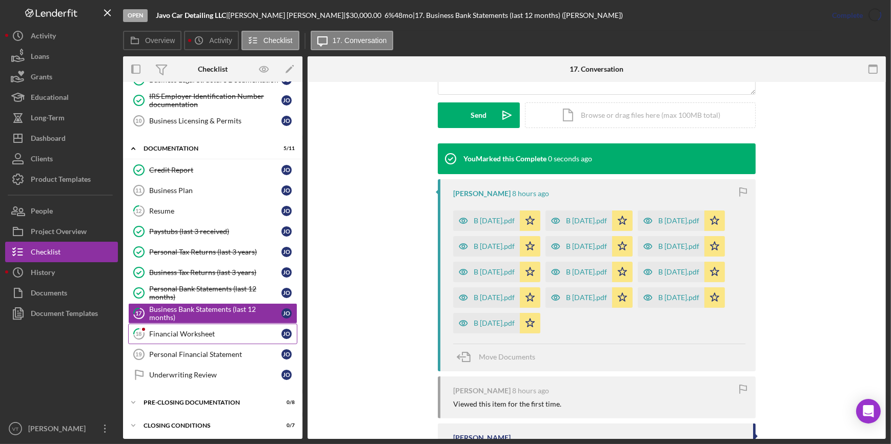
click at [212, 330] on div "Financial Worksheet" at bounding box center [215, 334] width 132 height 8
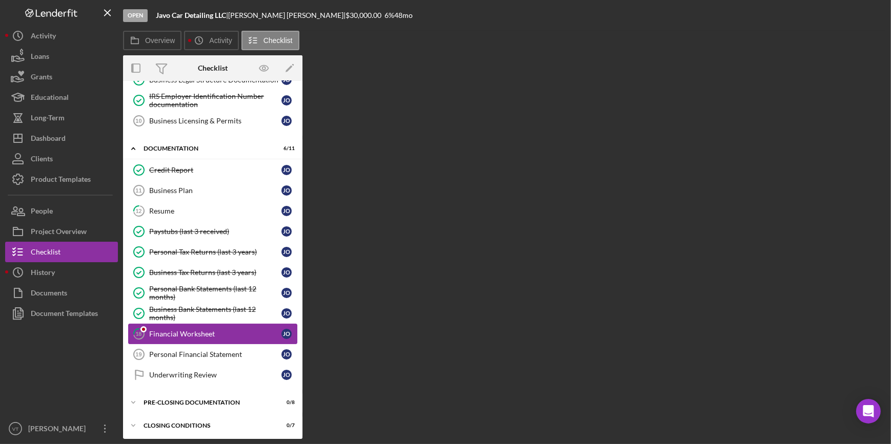
scroll to position [182, 0]
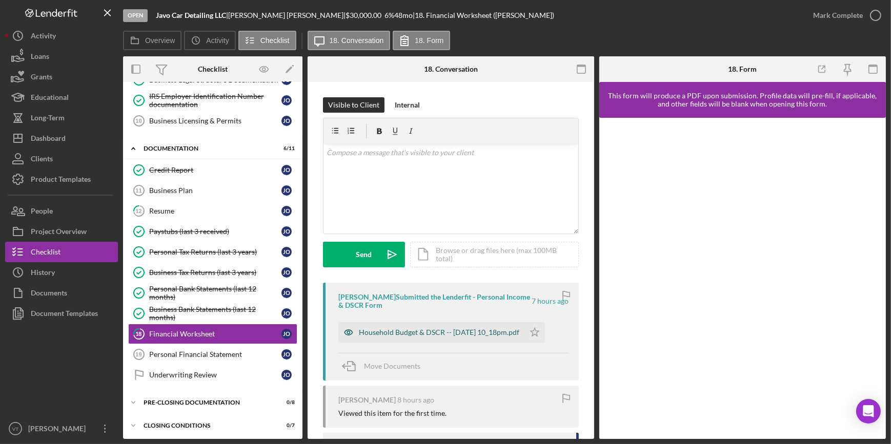
click at [369, 329] on div "Household Budget & DSCR -- [DATE] 10_18pm.pdf" at bounding box center [439, 333] width 160 height 8
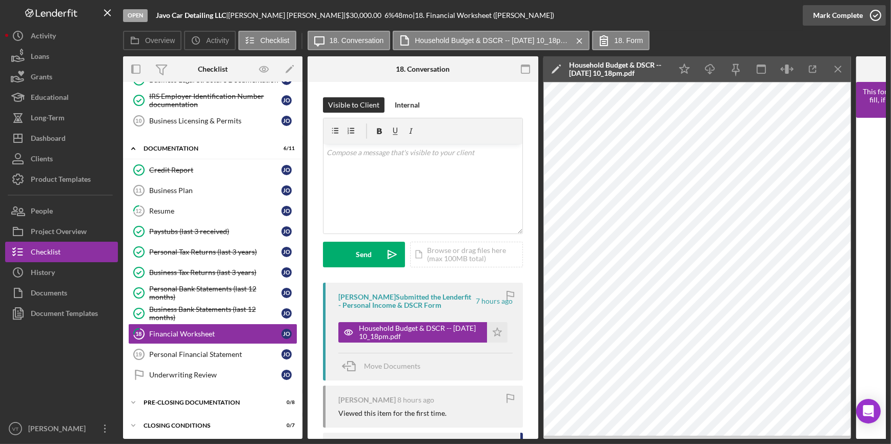
click at [824, 19] on div "Mark Complete" at bounding box center [838, 15] width 50 height 21
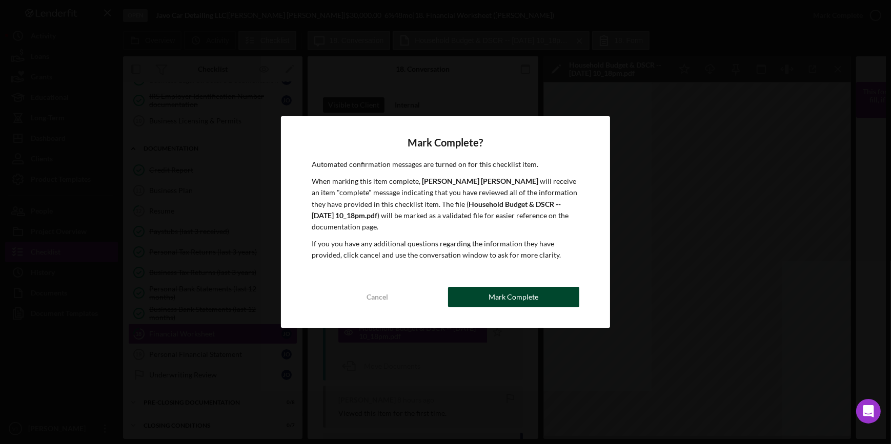
click at [509, 292] on div "Mark Complete" at bounding box center [513, 297] width 50 height 21
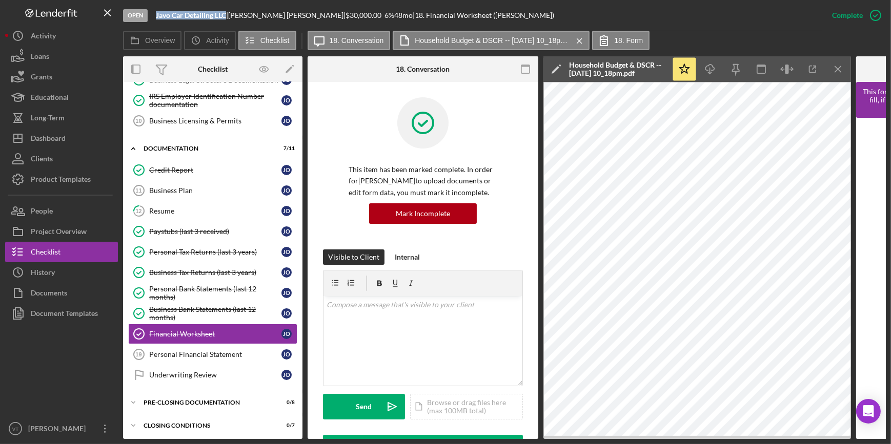
drag, startPoint x: 226, startPoint y: 13, endPoint x: 154, endPoint y: 19, distance: 72.5
click at [154, 19] on div "Open Javo Car Detailing LLC | [PERSON_NAME] | $30,000.00 6 % 48 mo | 18. Financ…" at bounding box center [472, 15] width 699 height 31
copy b "Javo Car Detailing LLC"
click at [199, 164] on link "Credit Report Credit Report J O" at bounding box center [212, 170] width 169 height 21
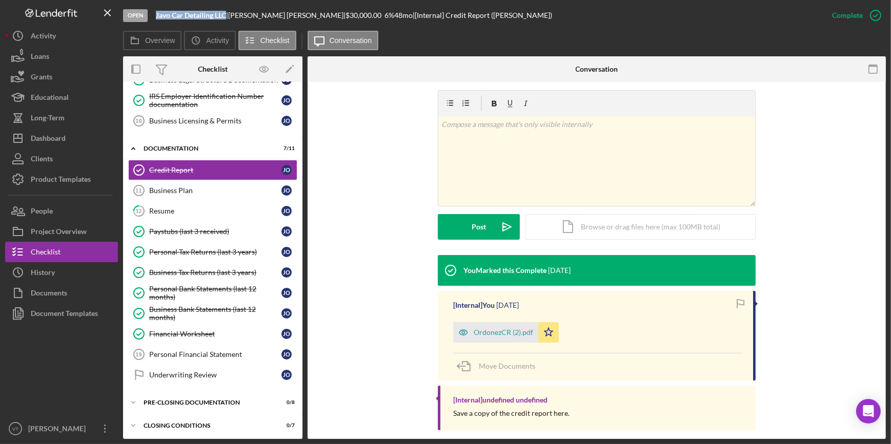
scroll to position [159, 0]
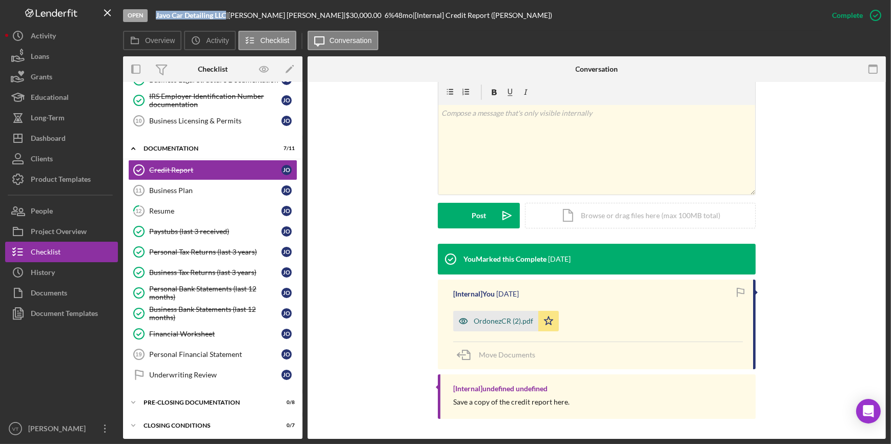
click at [512, 325] on div "OrdonezCR (2).pdf" at bounding box center [495, 321] width 85 height 21
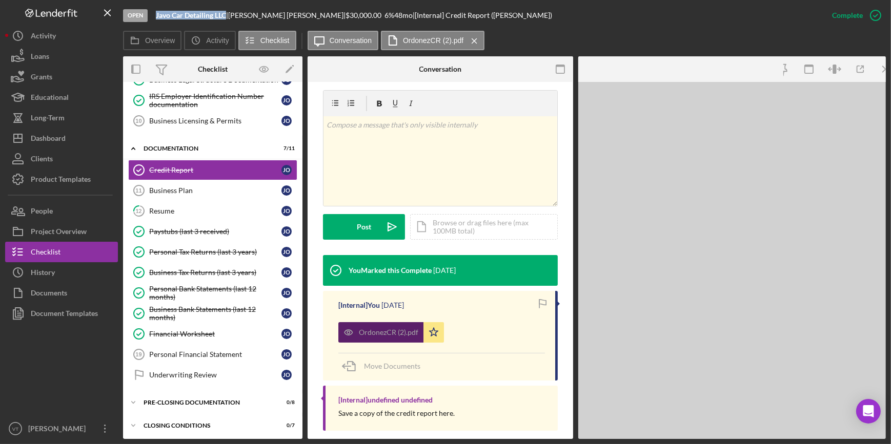
scroll to position [171, 0]
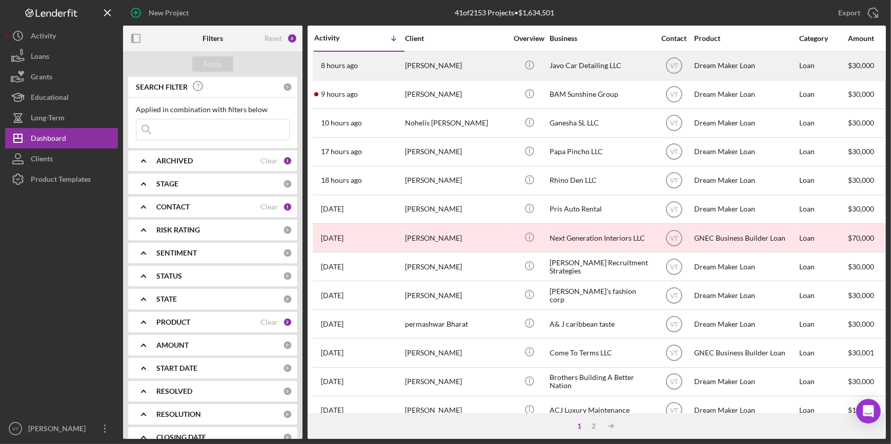
click at [390, 62] on div "8 hours ago Javier Ordonez" at bounding box center [359, 65] width 90 height 27
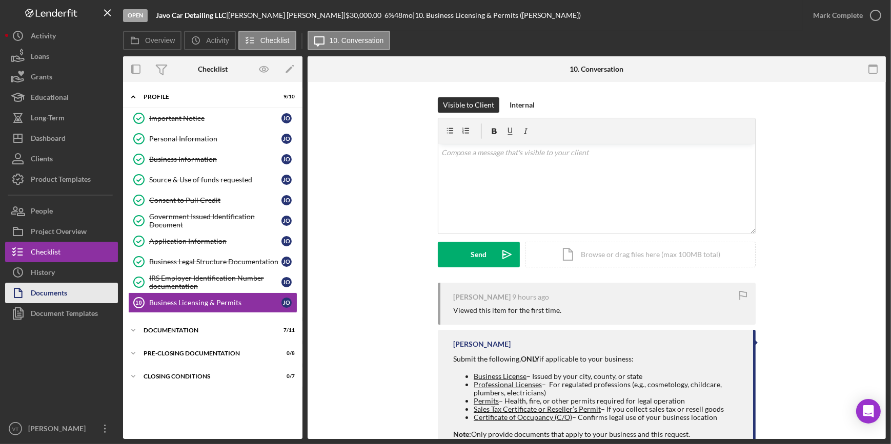
click at [73, 294] on button "Documents" at bounding box center [61, 293] width 113 height 21
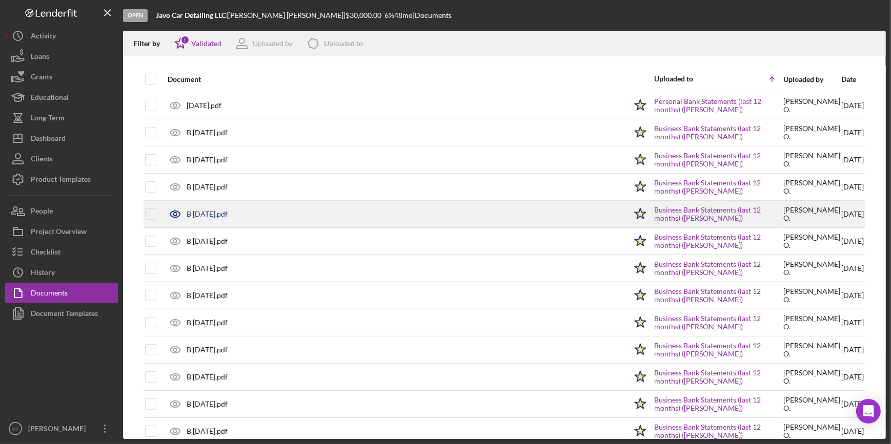
scroll to position [694, 0]
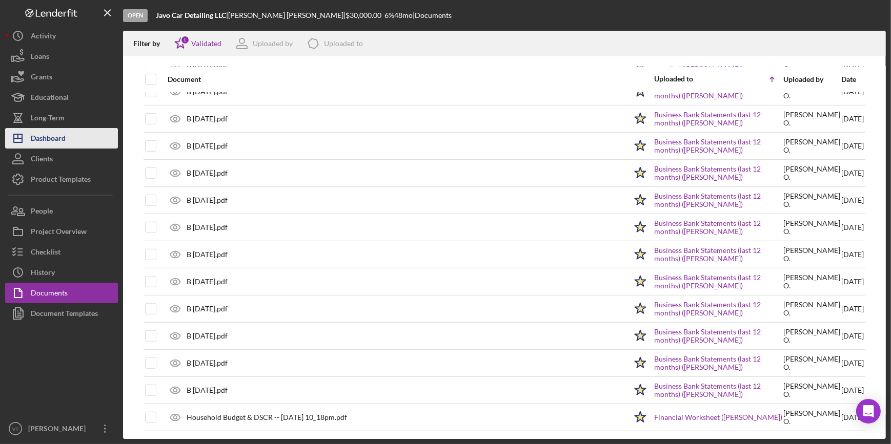
click at [67, 135] on button "Icon/Dashboard Dashboard" at bounding box center [61, 138] width 113 height 21
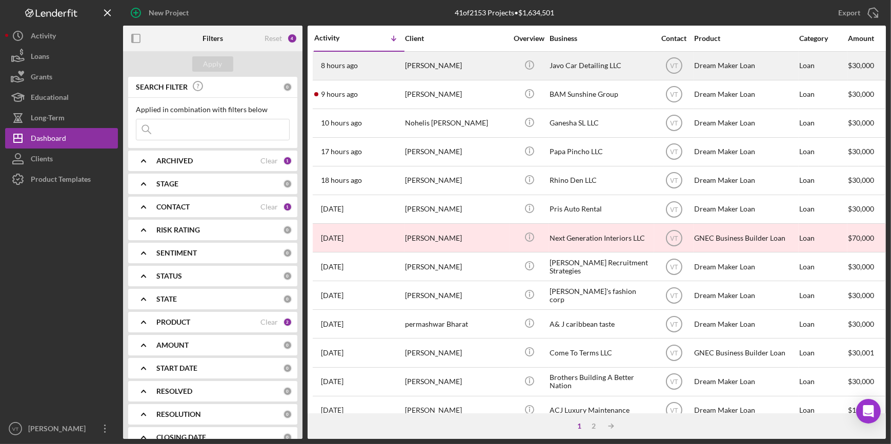
click at [430, 72] on div "[PERSON_NAME]" at bounding box center [456, 65] width 103 height 27
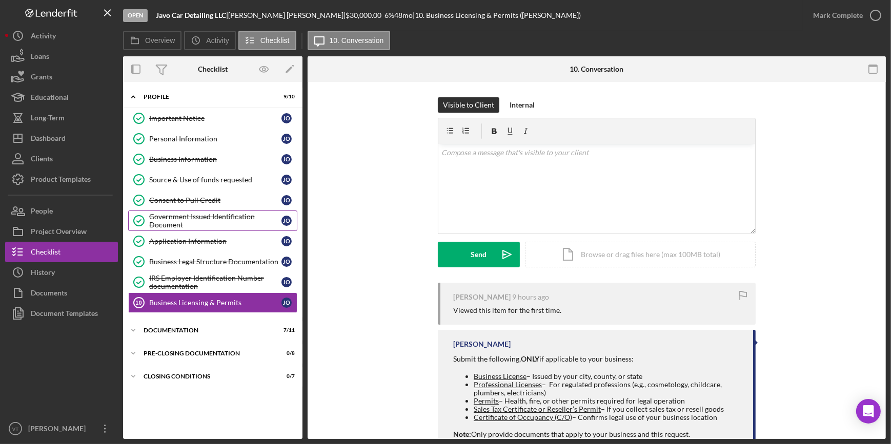
click at [171, 220] on div "Government Issued Identification Document" at bounding box center [215, 221] width 132 height 16
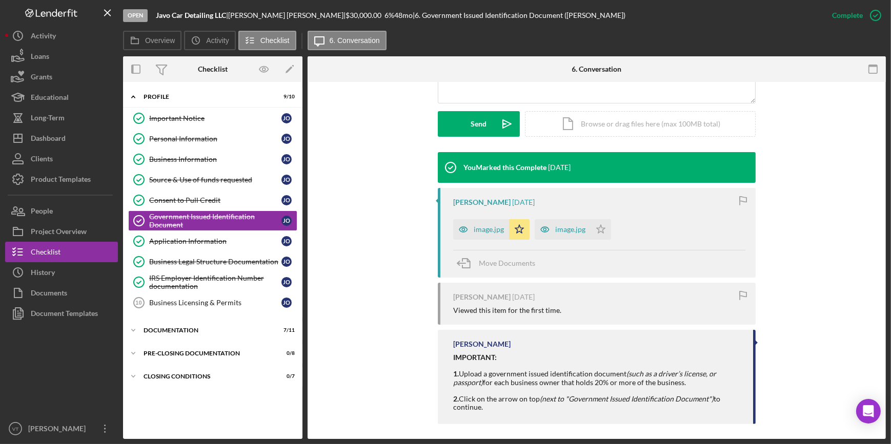
scroll to position [277, 0]
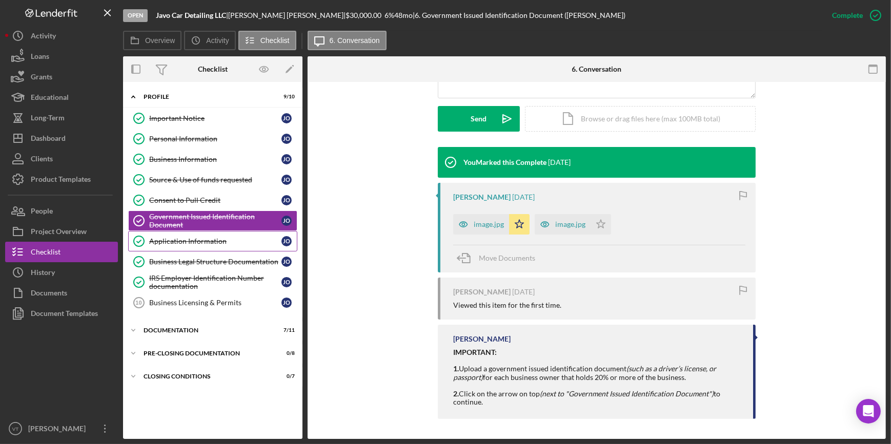
click at [207, 232] on link "Application Information Application Information J O" at bounding box center [212, 241] width 169 height 21
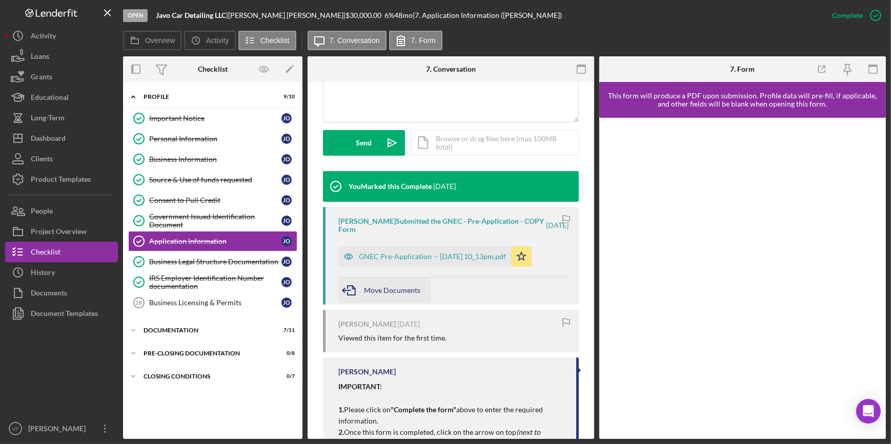
scroll to position [308, 0]
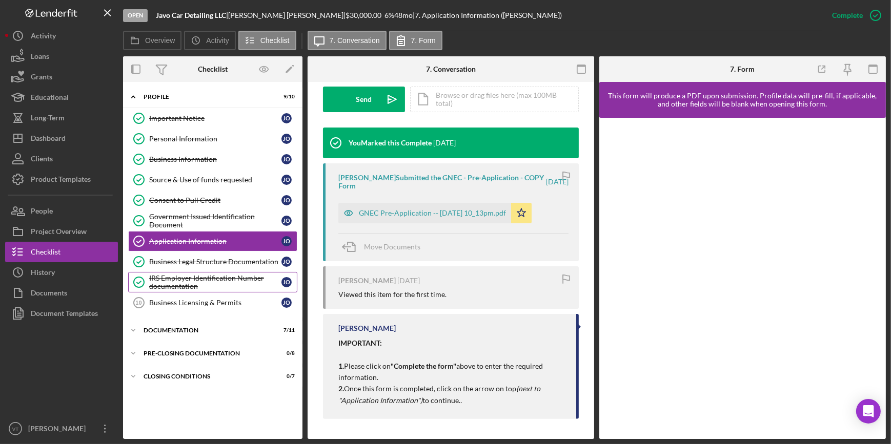
click at [145, 281] on icon "IRS Employer Identification Number documentation" at bounding box center [139, 283] width 26 height 26
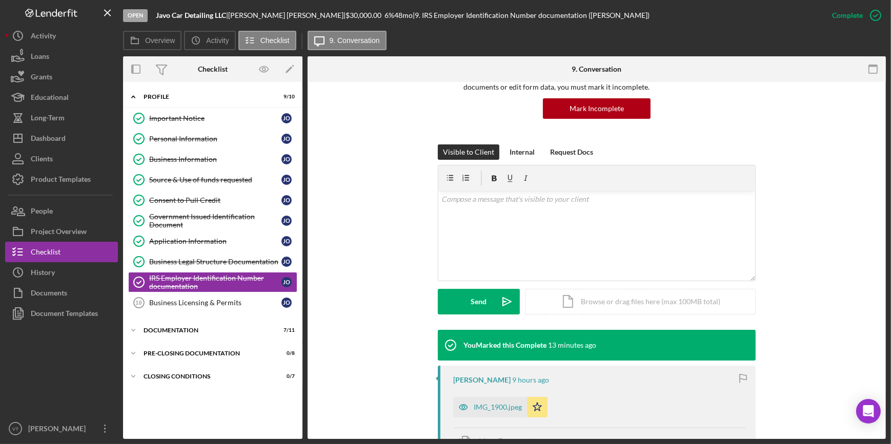
scroll to position [278, 0]
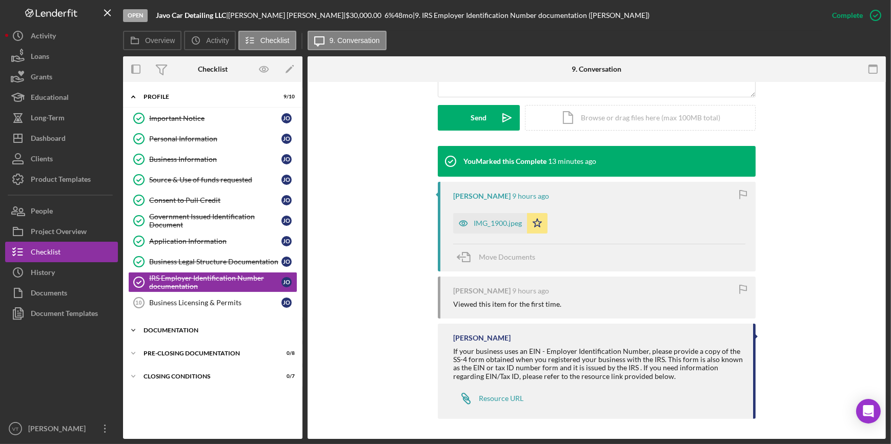
click at [135, 323] on icon "Icon/Expander" at bounding box center [133, 330] width 21 height 21
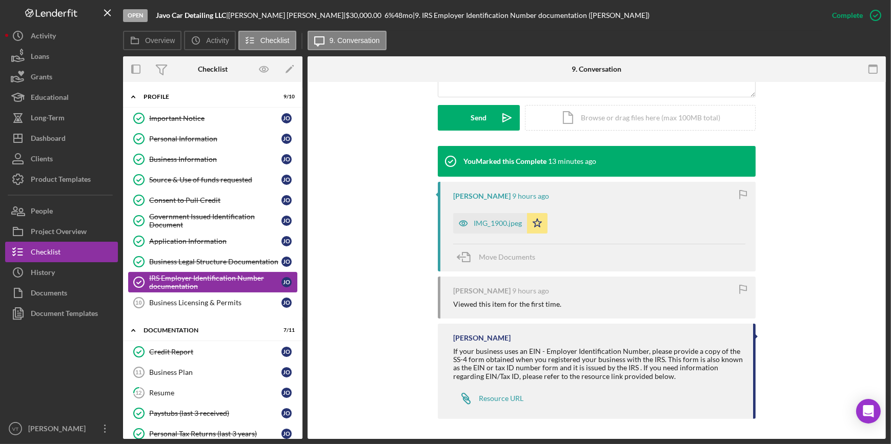
scroll to position [182, 0]
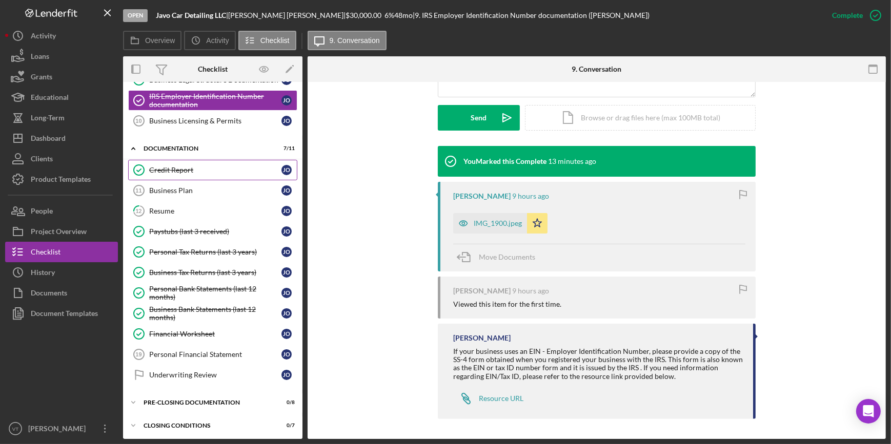
click at [246, 167] on div "Credit Report" at bounding box center [215, 170] width 132 height 8
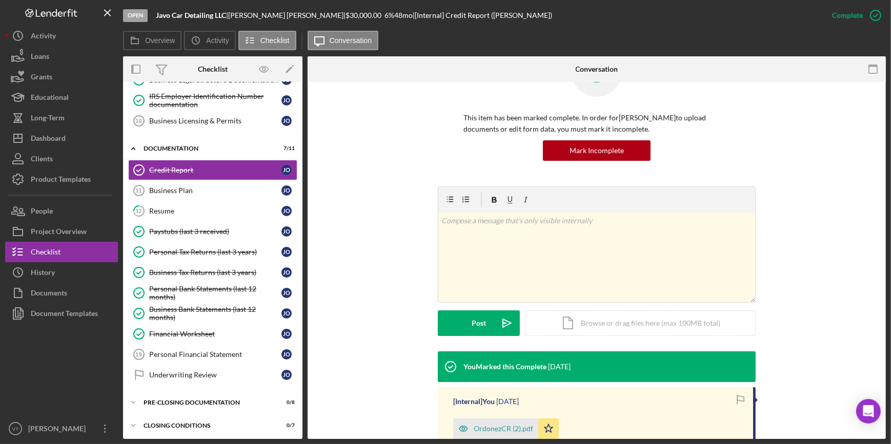
scroll to position [159, 0]
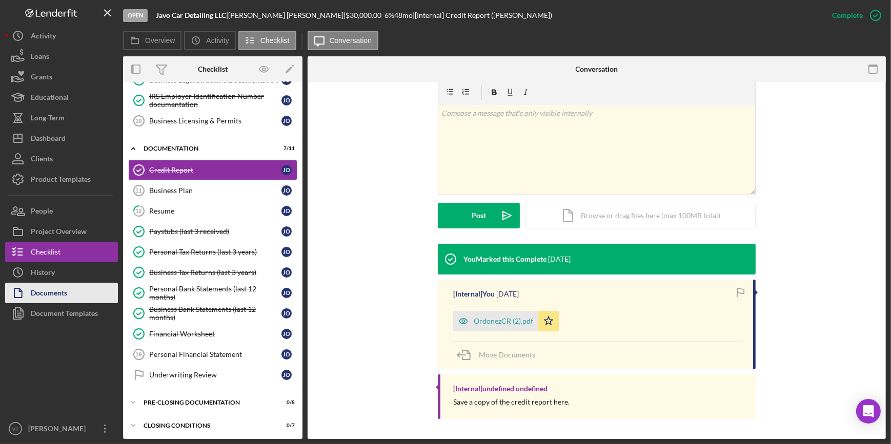
click at [75, 296] on button "Documents" at bounding box center [61, 293] width 113 height 21
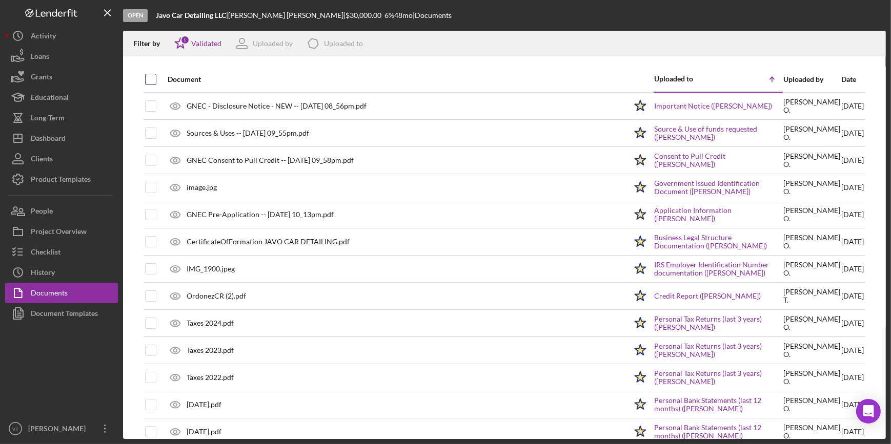
click at [149, 81] on input "checkbox" at bounding box center [151, 79] width 10 height 10
checkbox input "true"
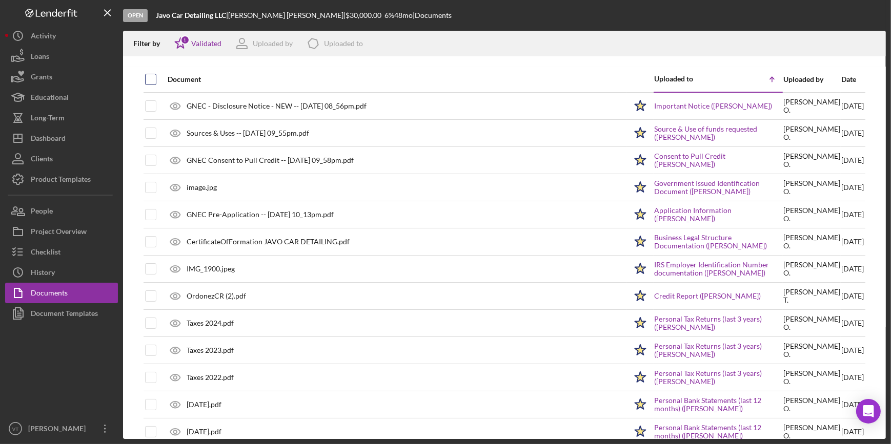
checkbox input "true"
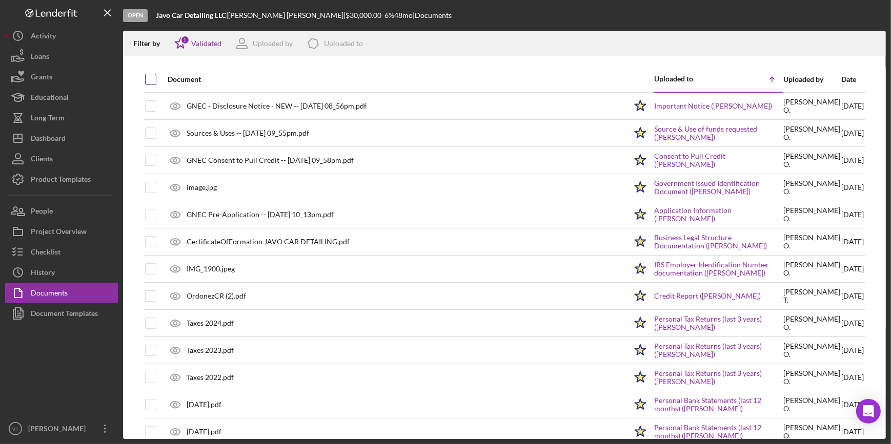
checkbox input "true"
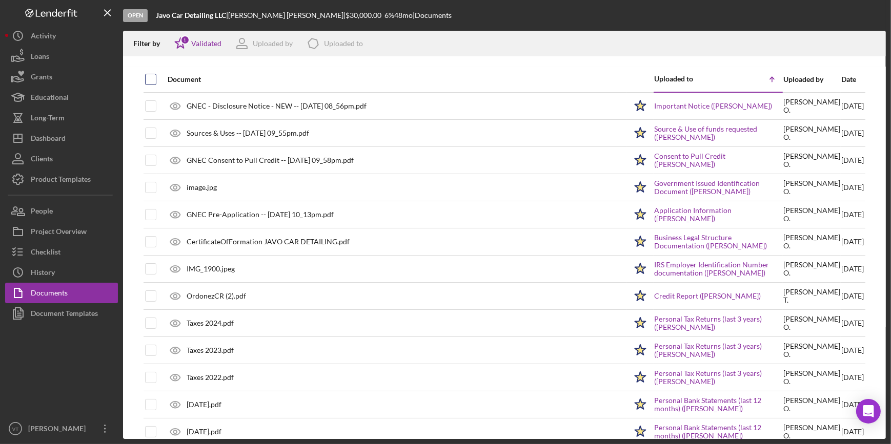
checkbox input "true"
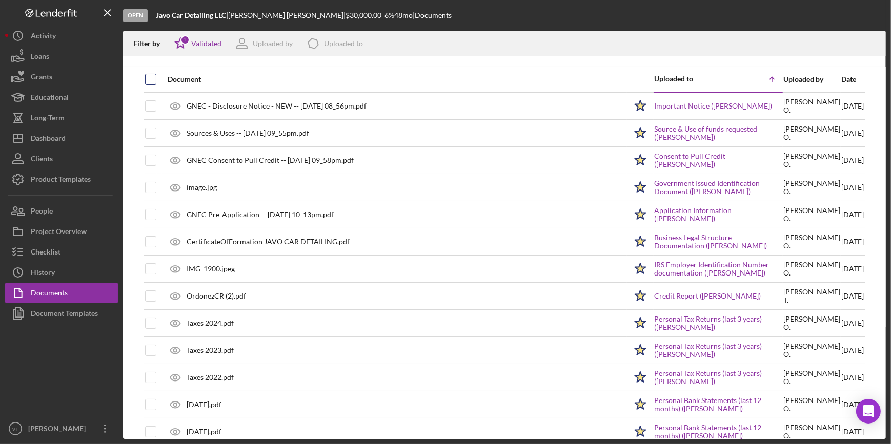
checkbox input "true"
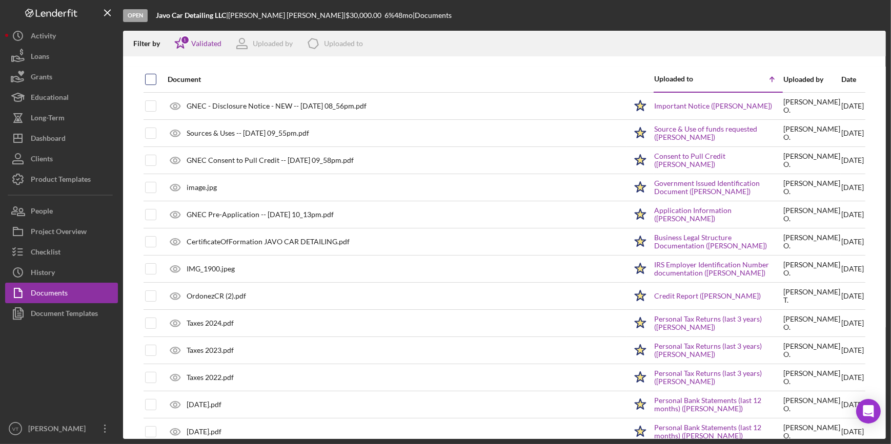
checkbox input "true"
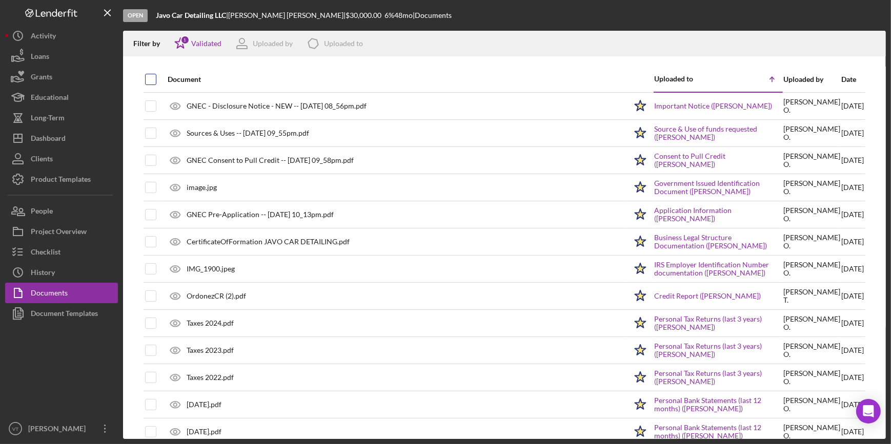
checkbox input "true"
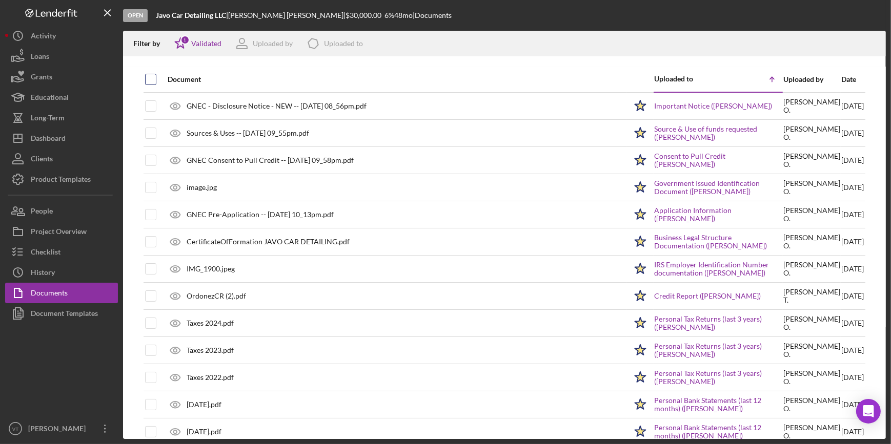
checkbox input "true"
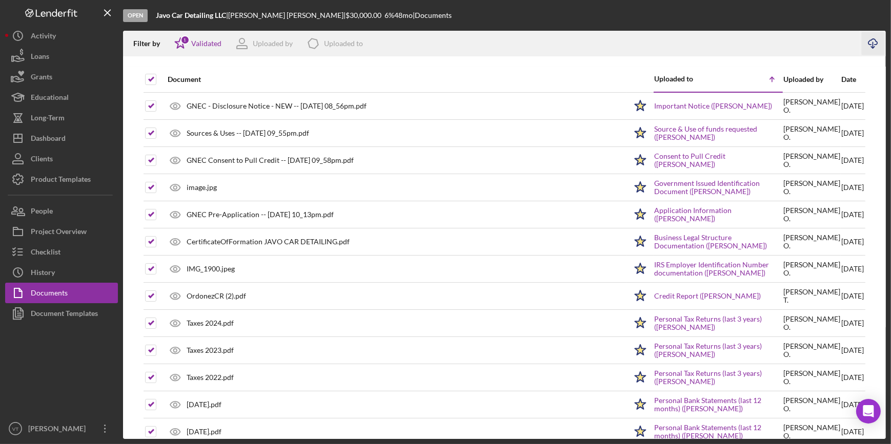
click at [870, 44] on icon "button" at bounding box center [872, 42] width 9 height 6
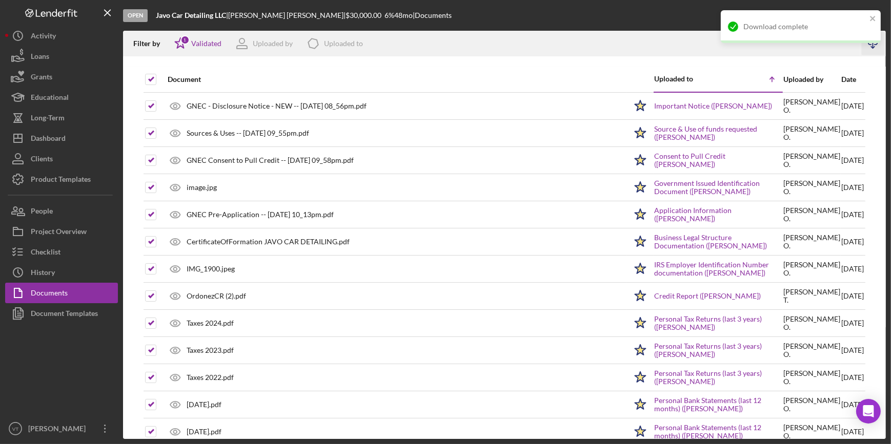
drag, startPoint x: 462, startPoint y: 15, endPoint x: 433, endPoint y: 16, distance: 28.7
click at [460, 15] on div "Open Javo Car Detailing LLC | Javier Ordonez | $30,000.00 6 % 48 mo | Documents" at bounding box center [504, 15] width 763 height 31
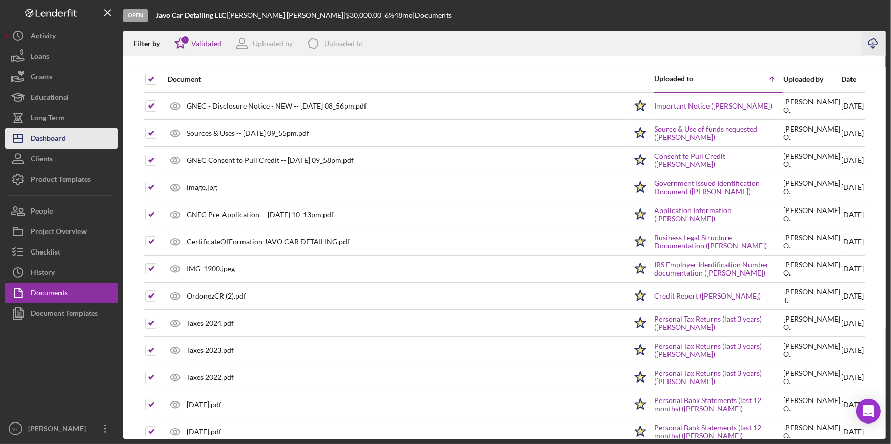
click at [53, 138] on div "Dashboard" at bounding box center [48, 139] width 35 height 23
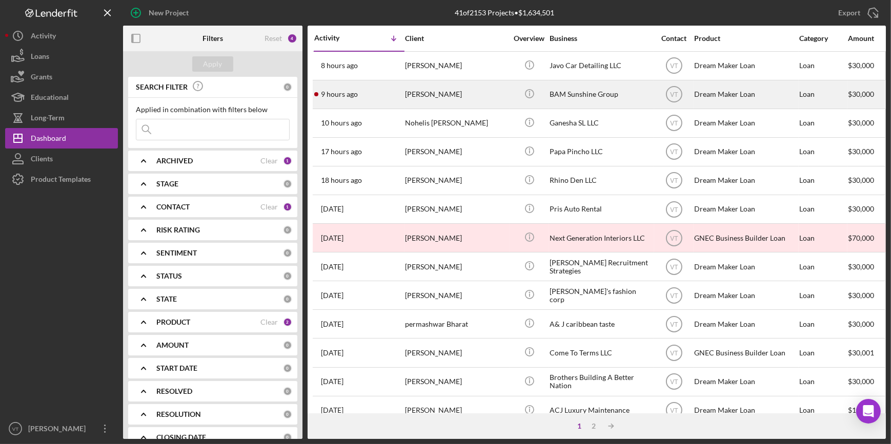
click at [467, 91] on div "[PERSON_NAME]" at bounding box center [456, 94] width 103 height 27
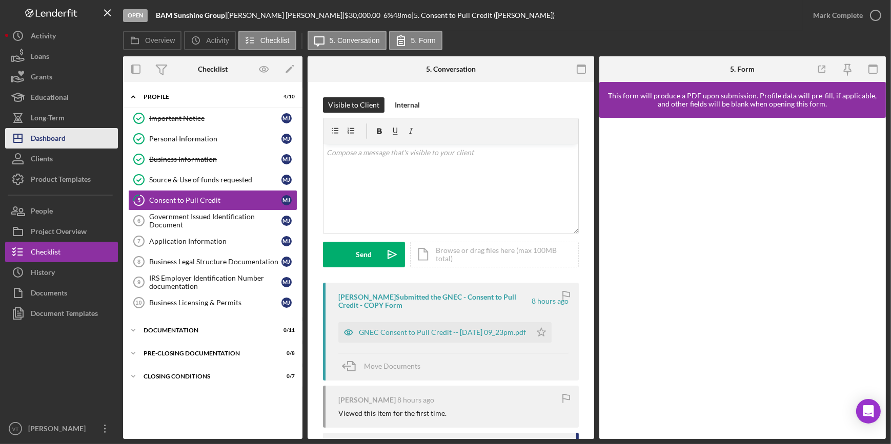
click at [75, 130] on button "Icon/Dashboard Dashboard" at bounding box center [61, 138] width 113 height 21
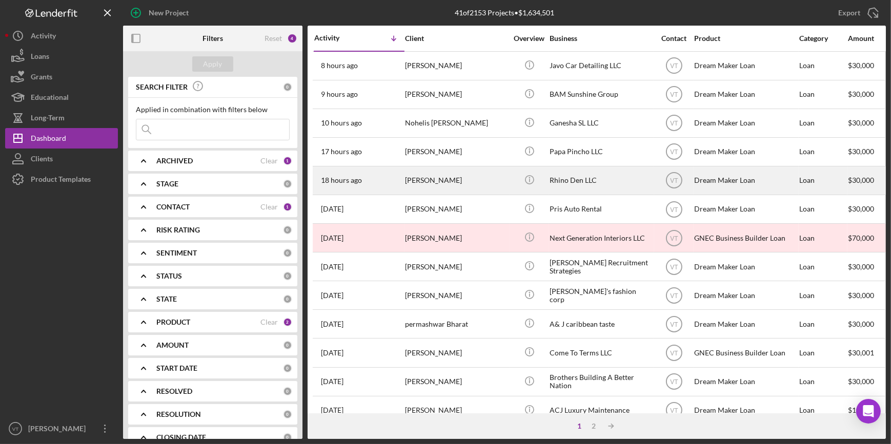
click at [429, 182] on div "[PERSON_NAME]" at bounding box center [456, 180] width 103 height 27
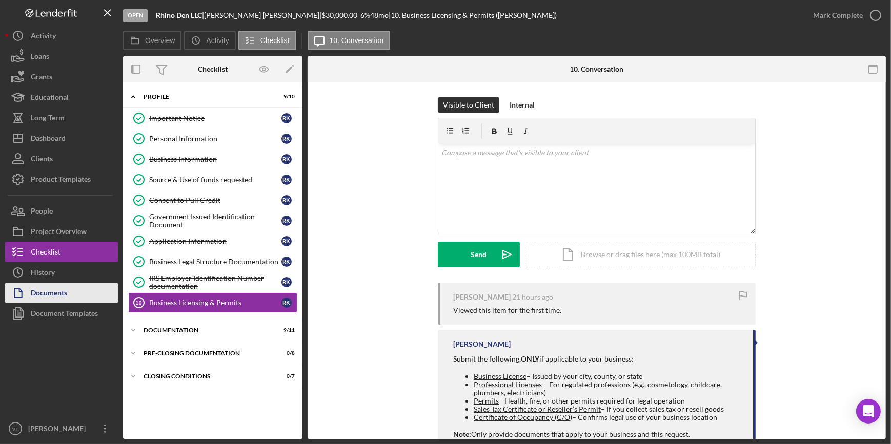
click at [52, 292] on div "Documents" at bounding box center [49, 294] width 36 height 23
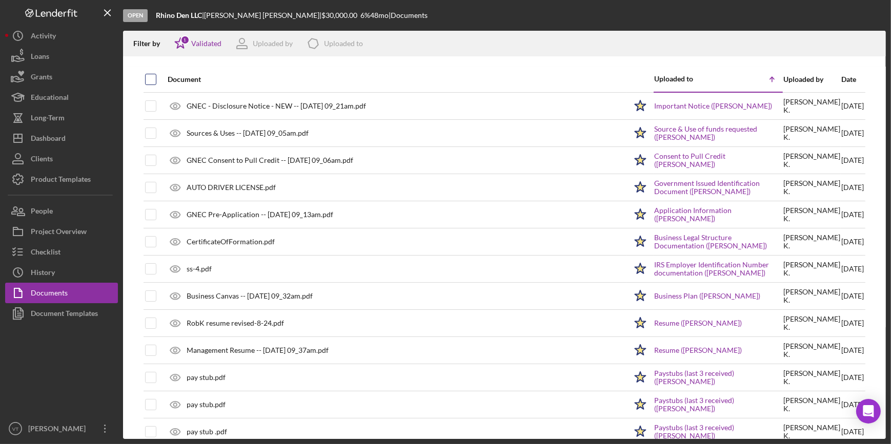
click at [150, 78] on input "checkbox" at bounding box center [151, 79] width 10 height 10
checkbox input "true"
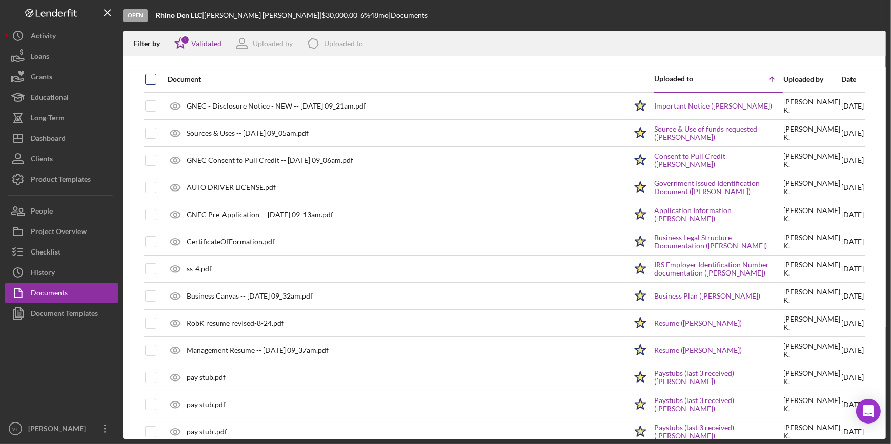
checkbox input "true"
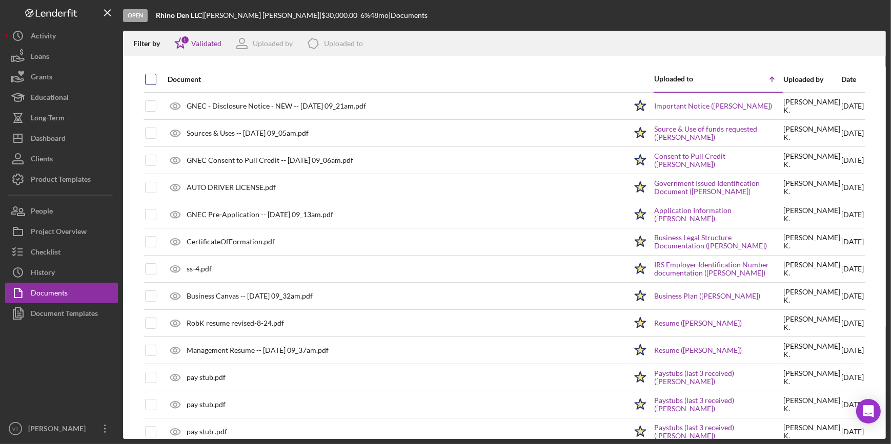
checkbox input "true"
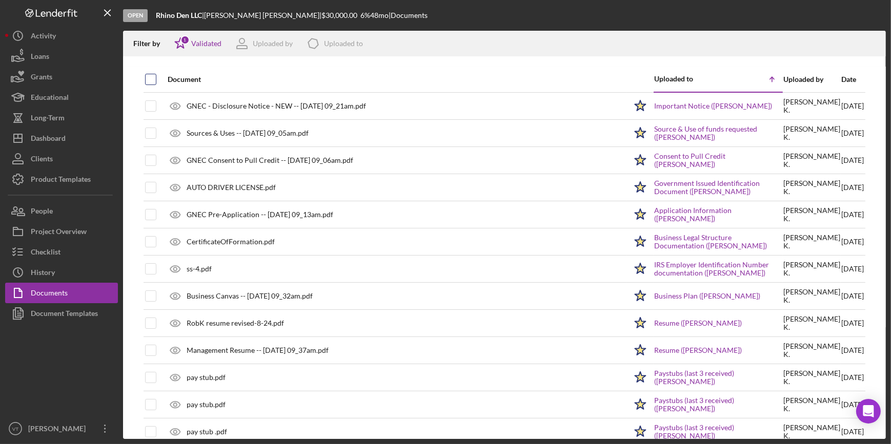
checkbox input "true"
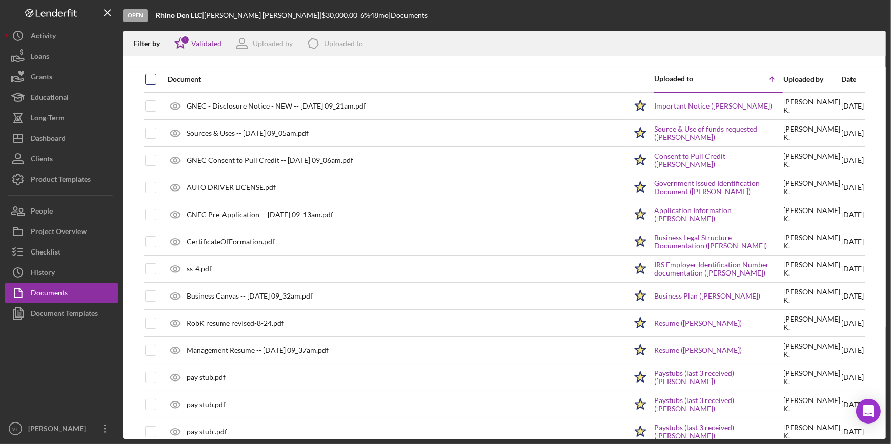
checkbox input "true"
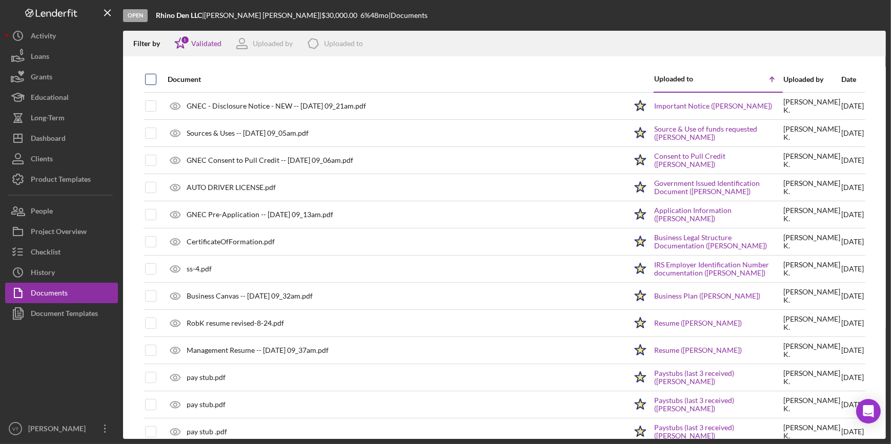
checkbox input "true"
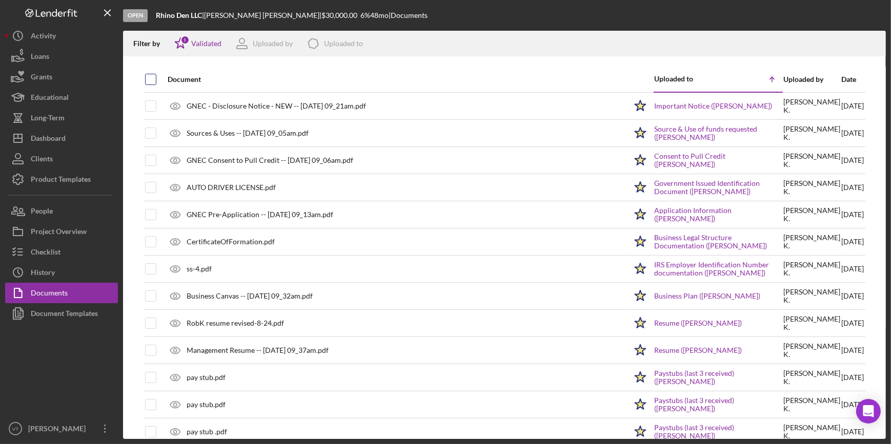
checkbox input "true"
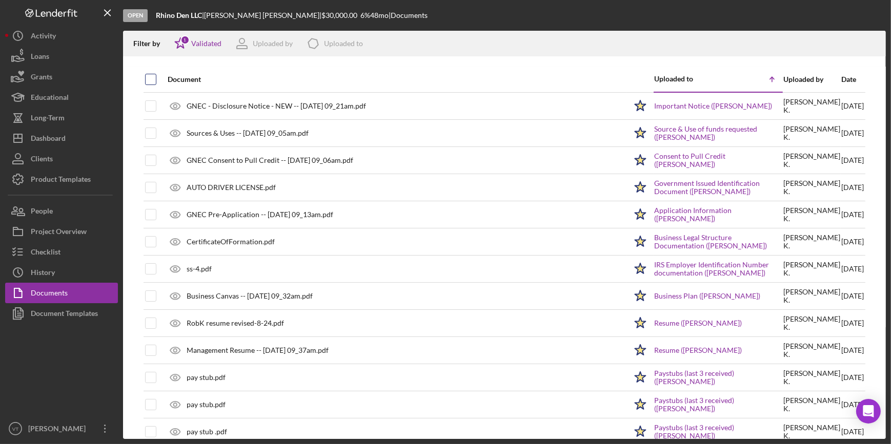
checkbox input "true"
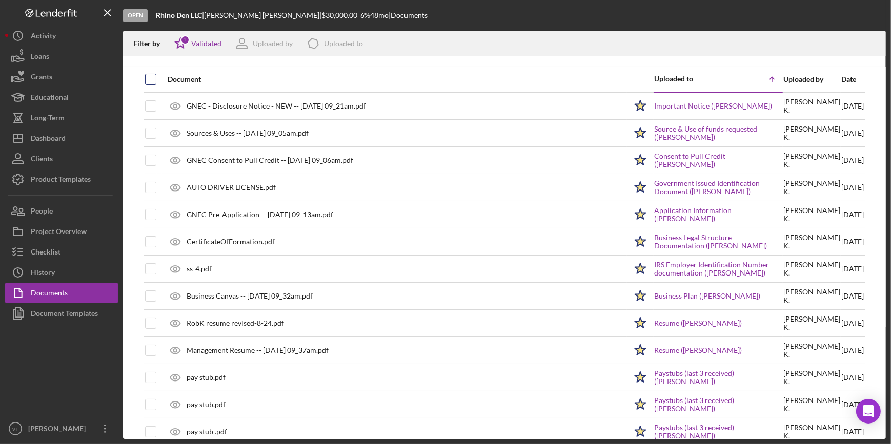
checkbox input "true"
click at [867, 41] on icon "Icon/Download" at bounding box center [873, 43] width 23 height 23
